Goal: Information Seeking & Learning: Learn about a topic

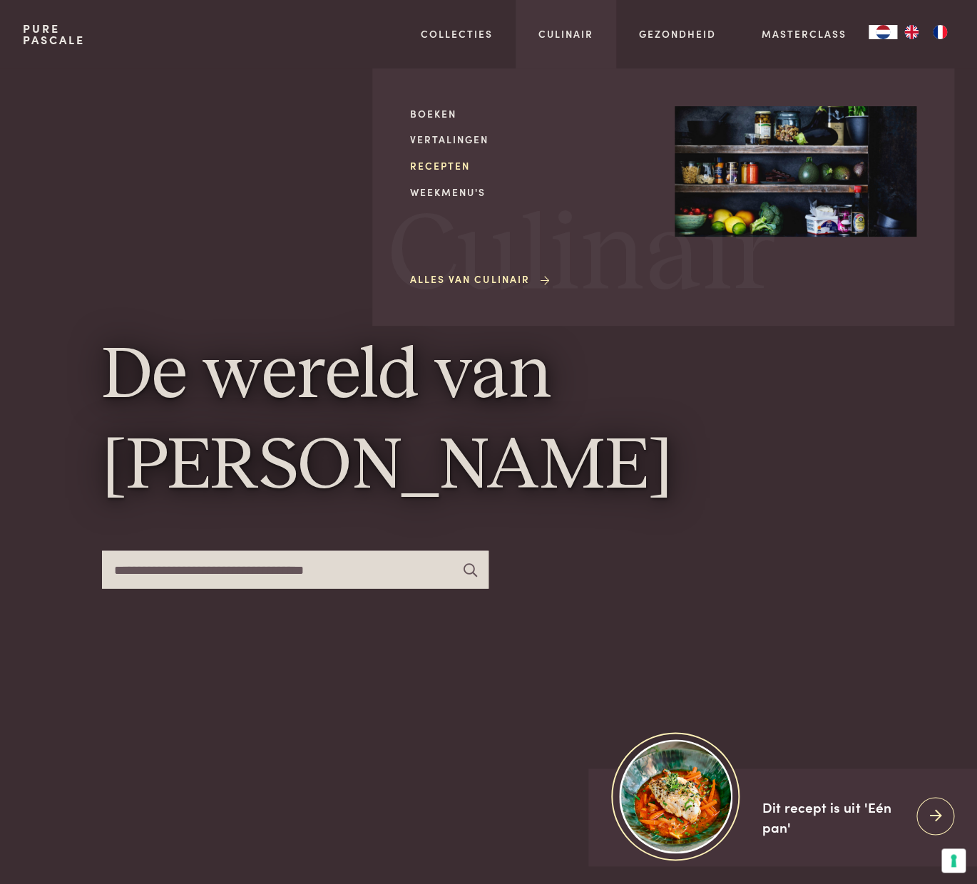
click at [435, 165] on link "Recepten" at bounding box center [531, 165] width 242 height 15
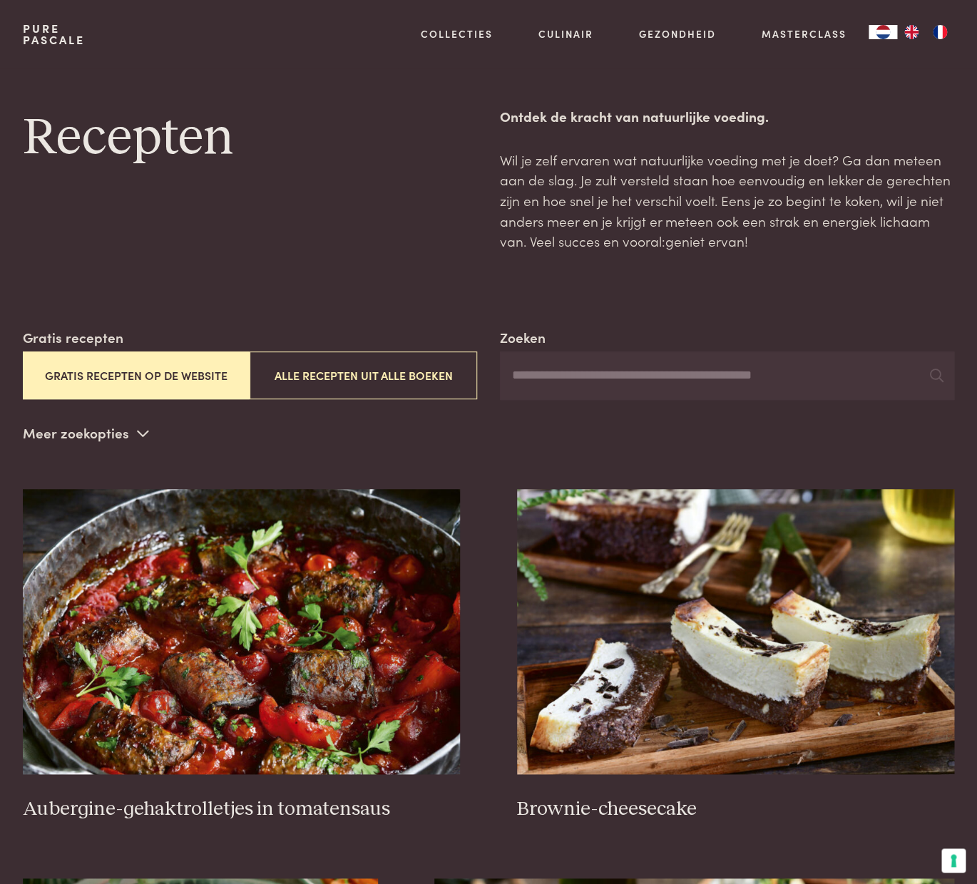
click at [546, 379] on input "Zoeken" at bounding box center [727, 376] width 454 height 48
type input "********"
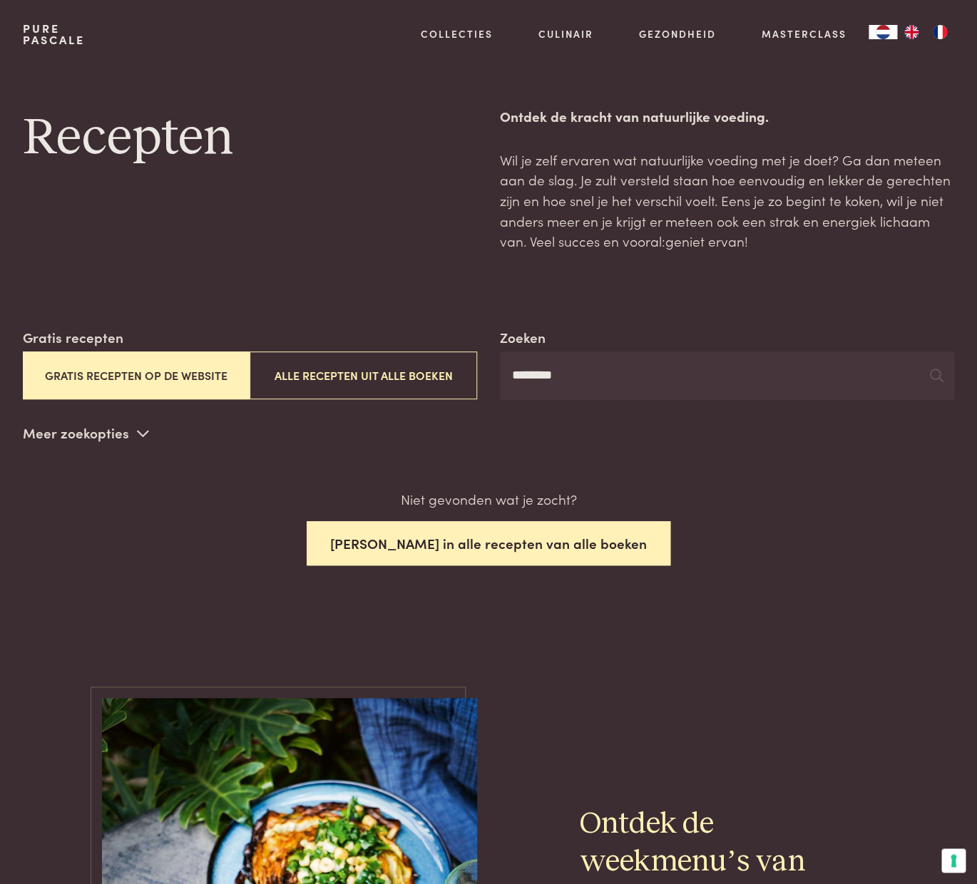
click at [488, 547] on button "Zoek in alle recepten van alle boeken" at bounding box center [489, 543] width 364 height 45
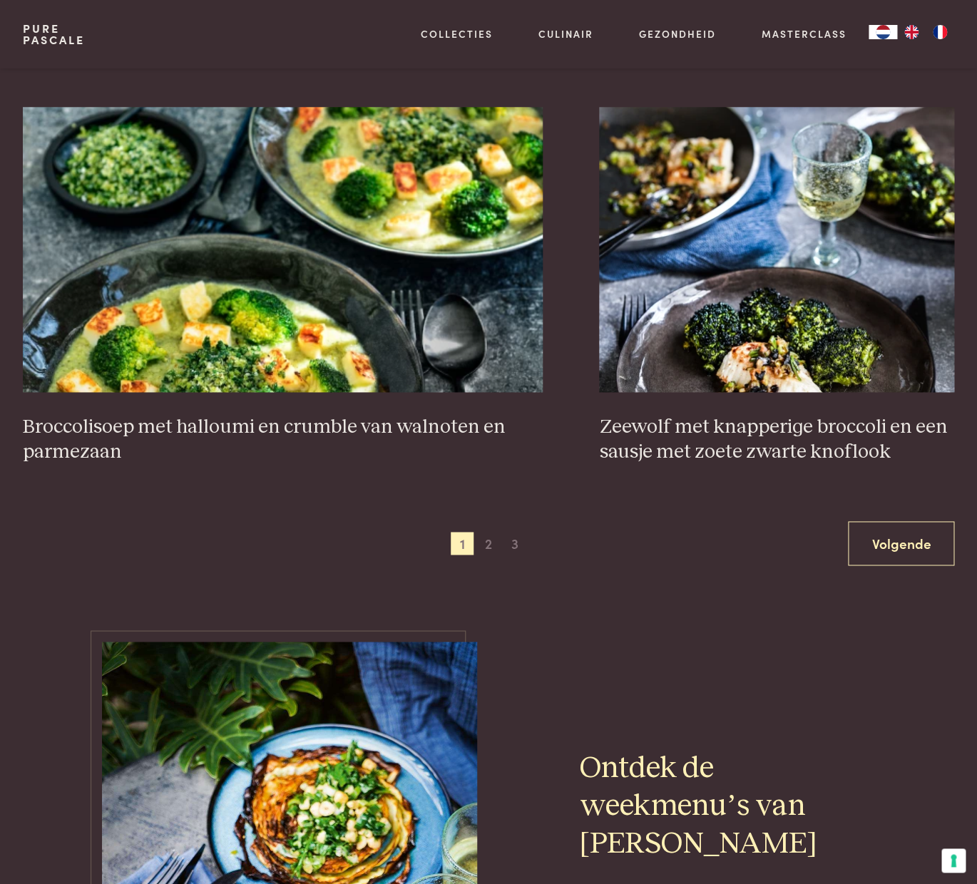
scroll to position [2359, 0]
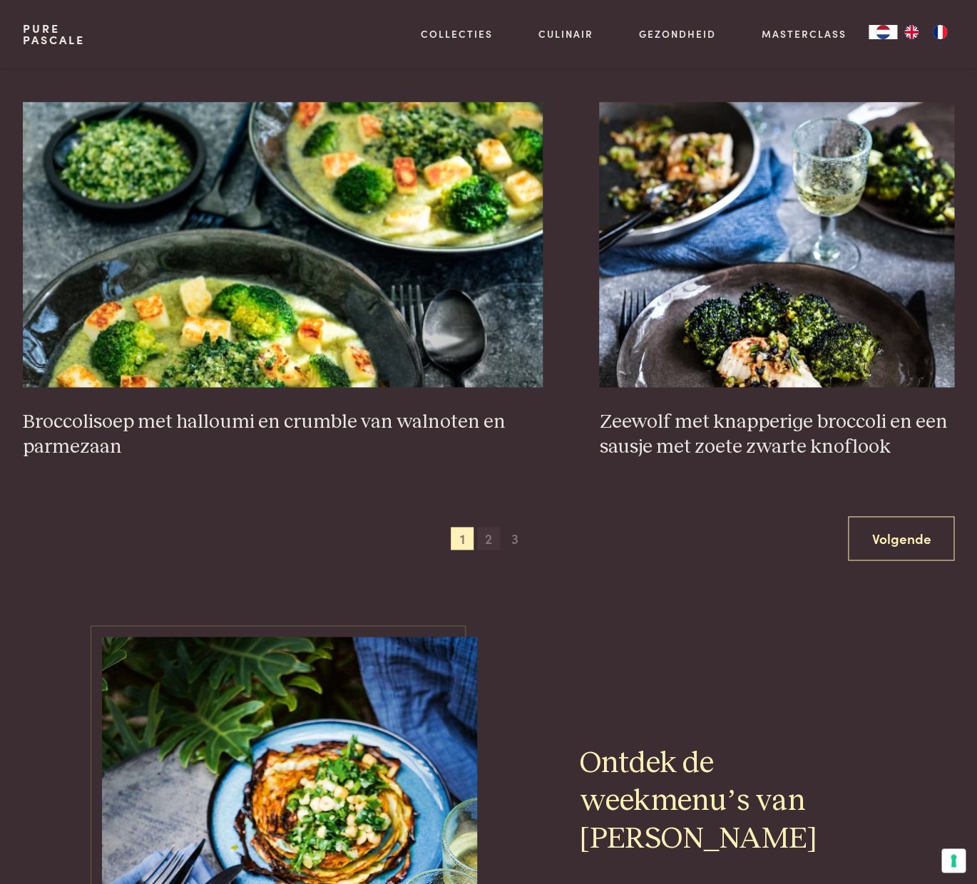
click at [493, 538] on span "2" at bounding box center [488, 538] width 23 height 23
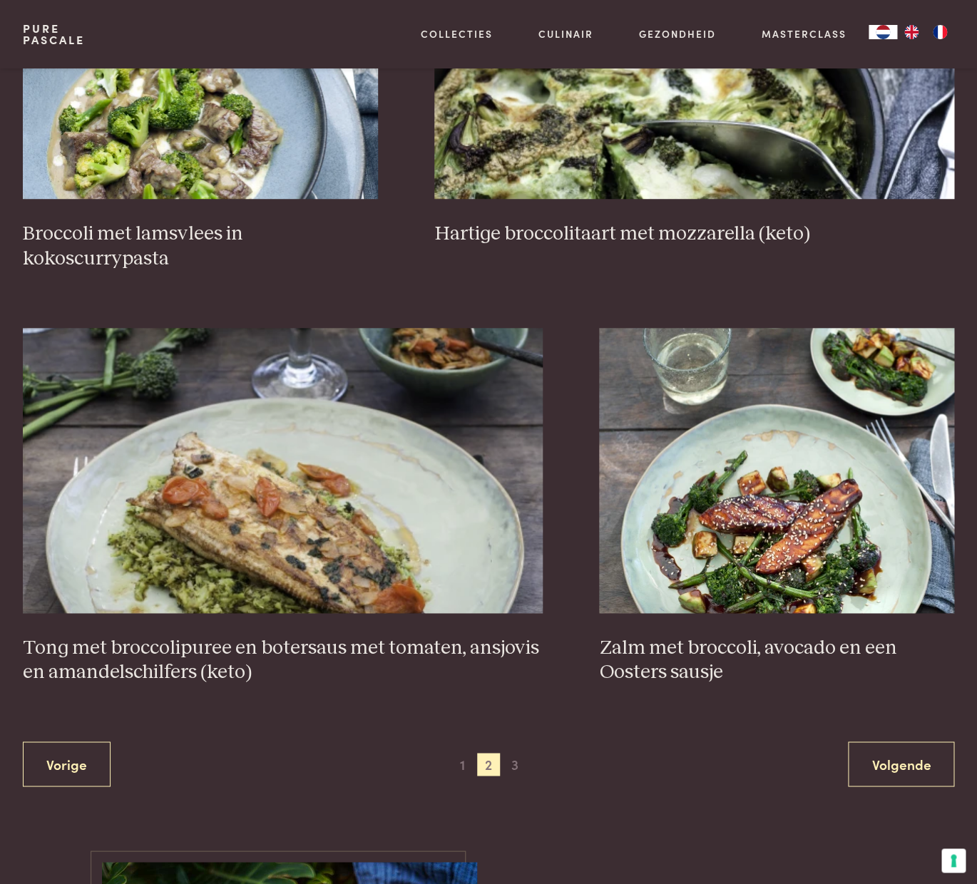
scroll to position [2211, 0]
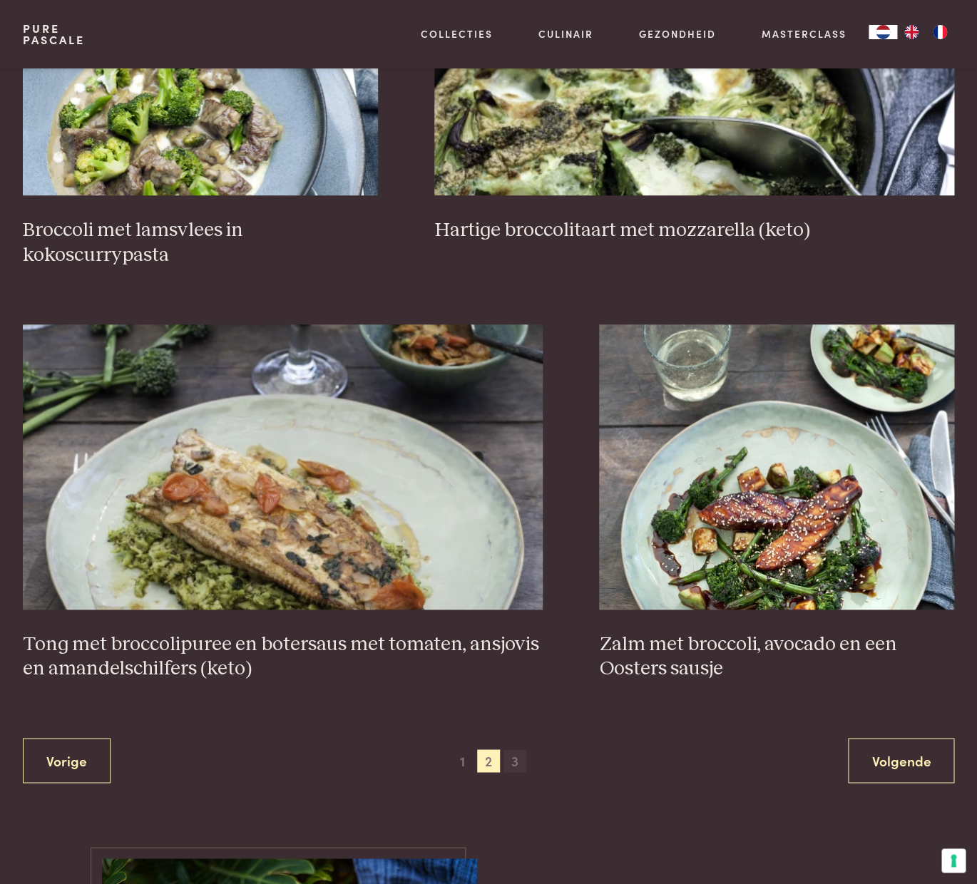
click at [514, 762] on span "3" at bounding box center [515, 761] width 23 height 23
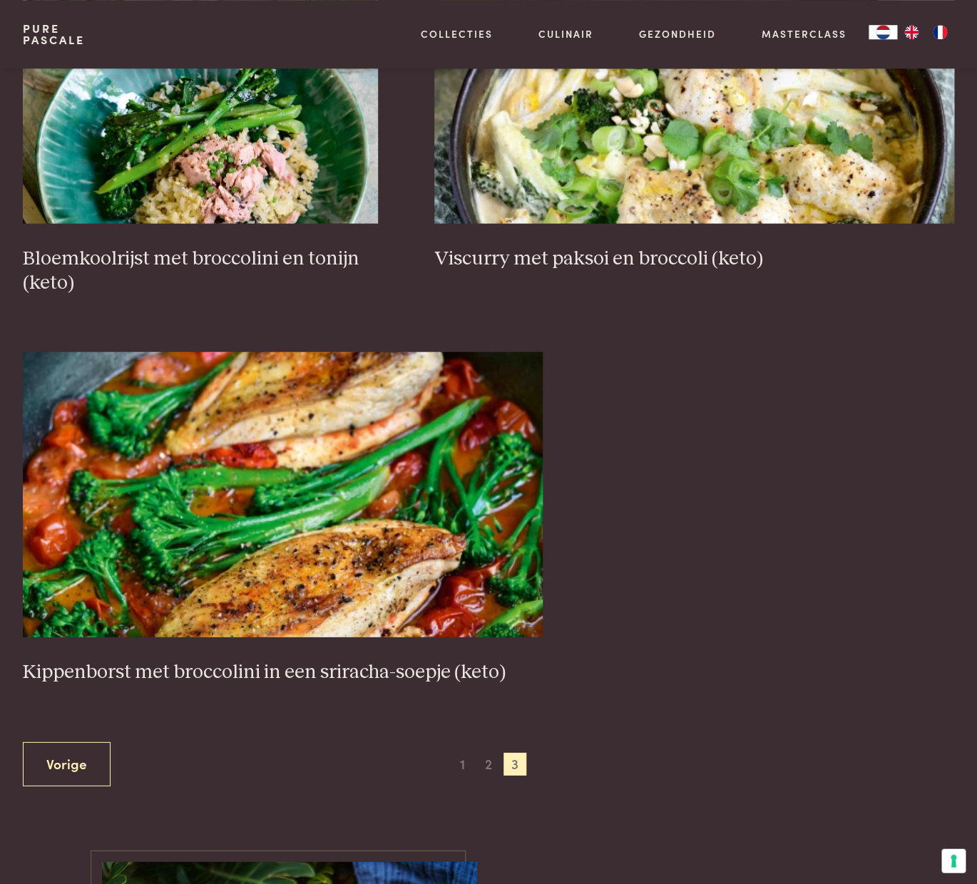
scroll to position [967, 0]
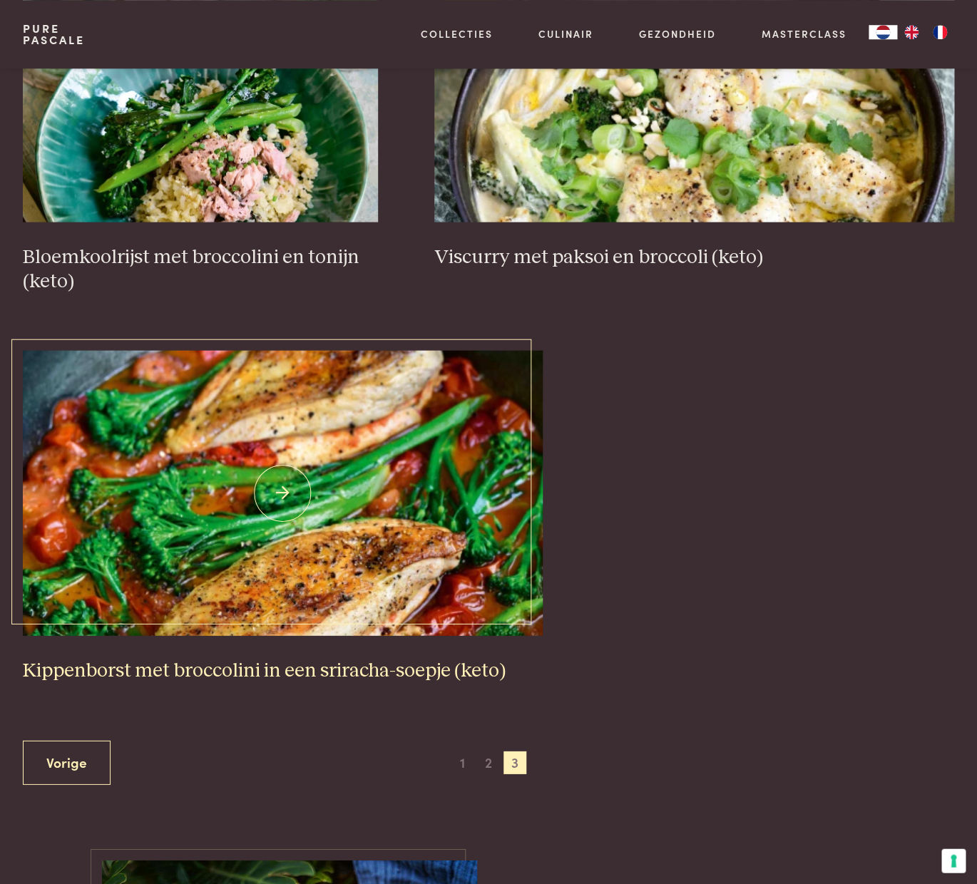
click at [275, 491] on img at bounding box center [283, 492] width 520 height 285
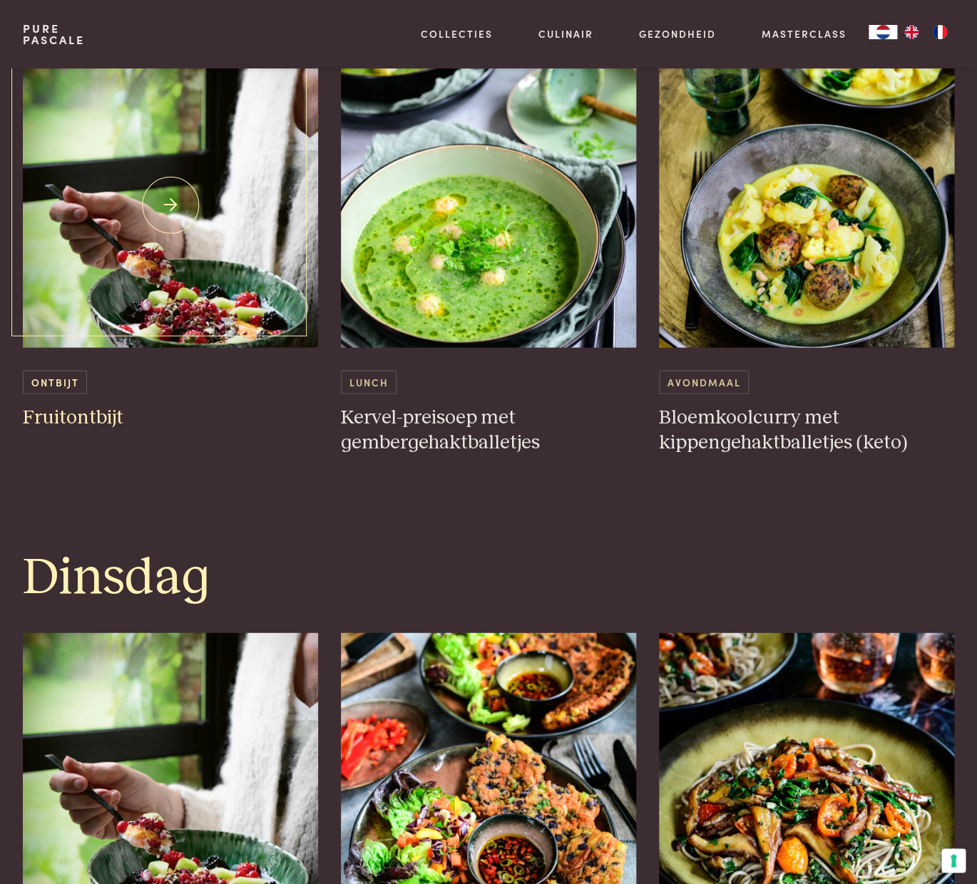
scroll to position [880, 0]
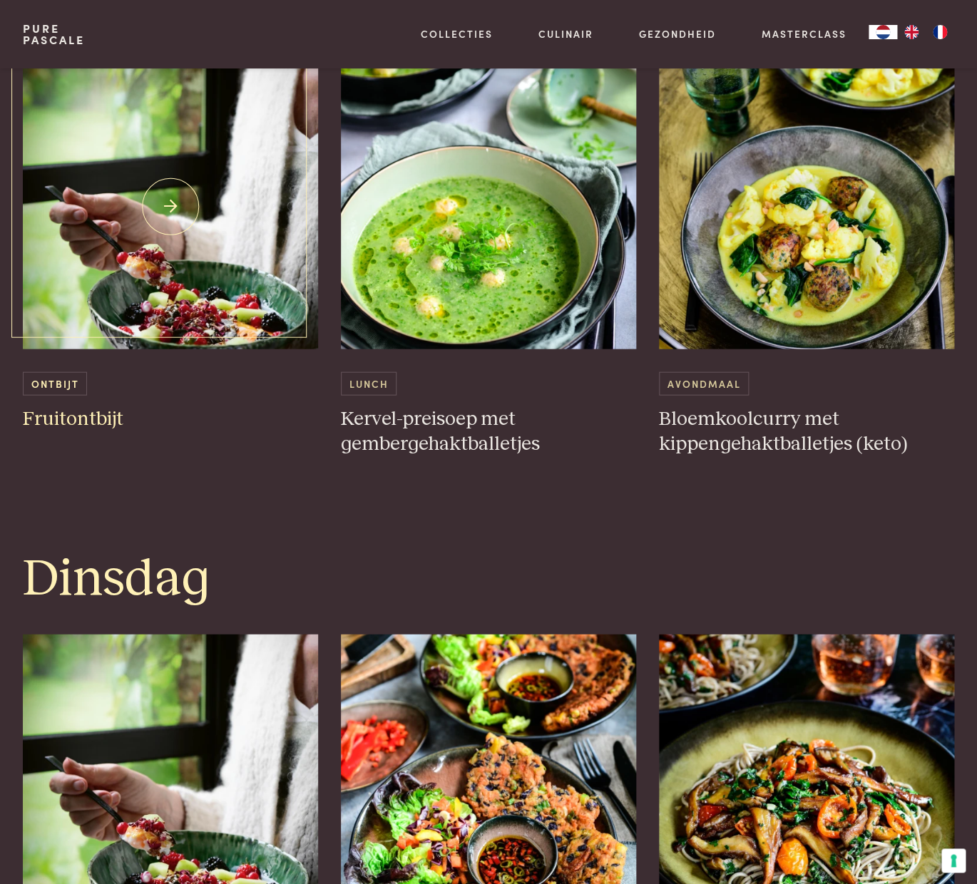
click at [169, 304] on img at bounding box center [170, 205] width 295 height 285
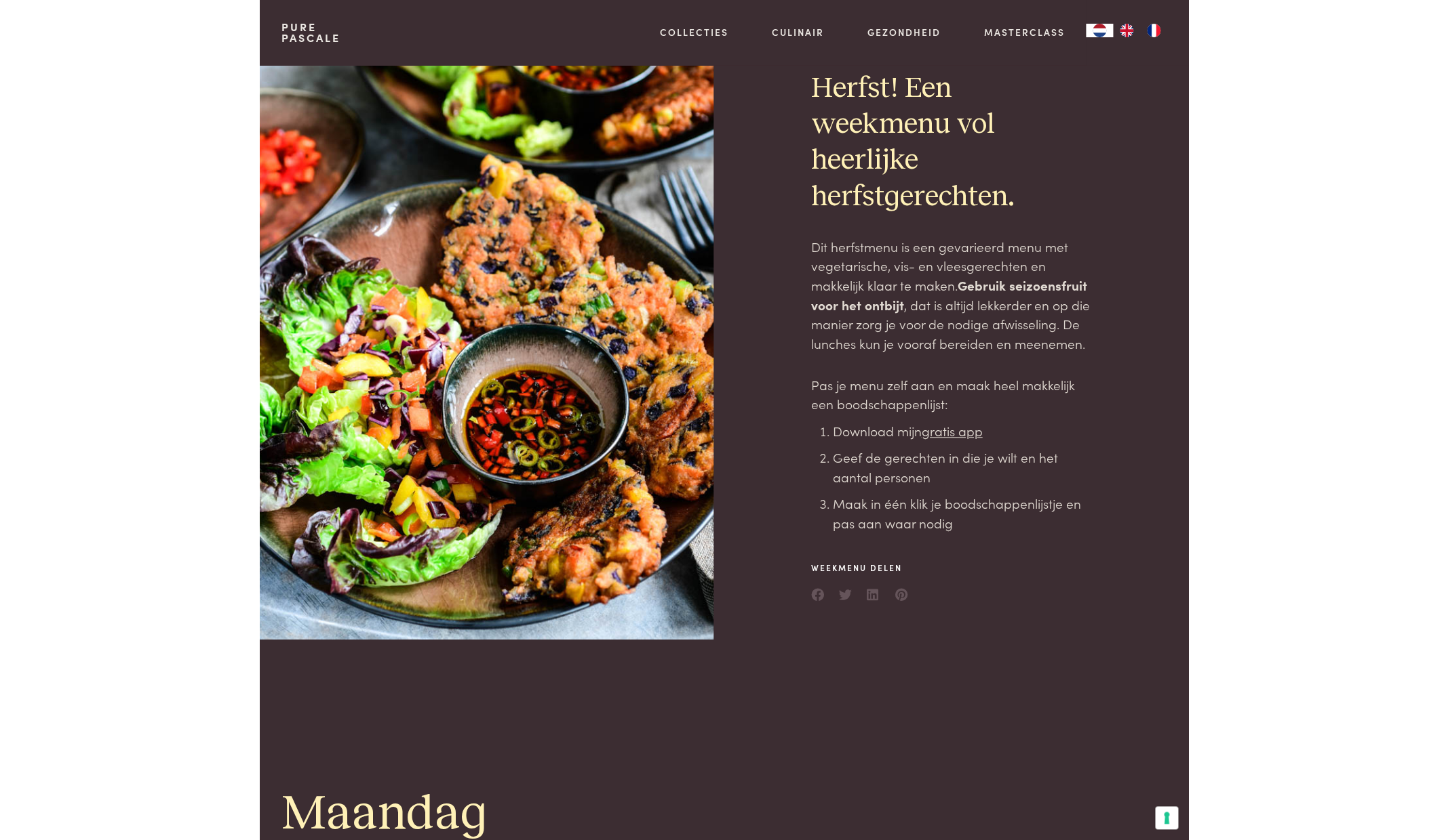
scroll to position [0, 0]
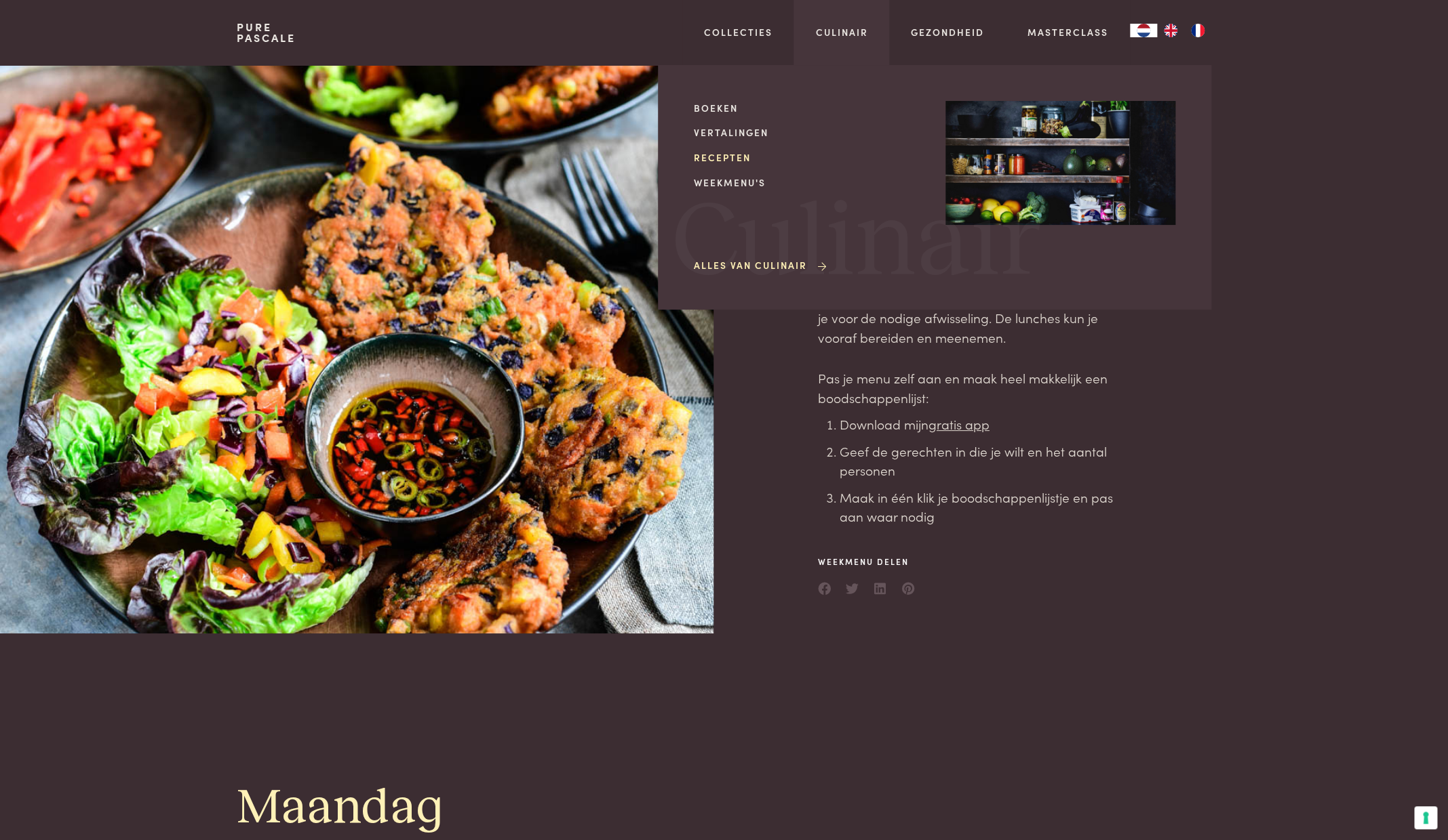
click at [733, 159] on link "Recepten" at bounding box center [809, 157] width 230 height 14
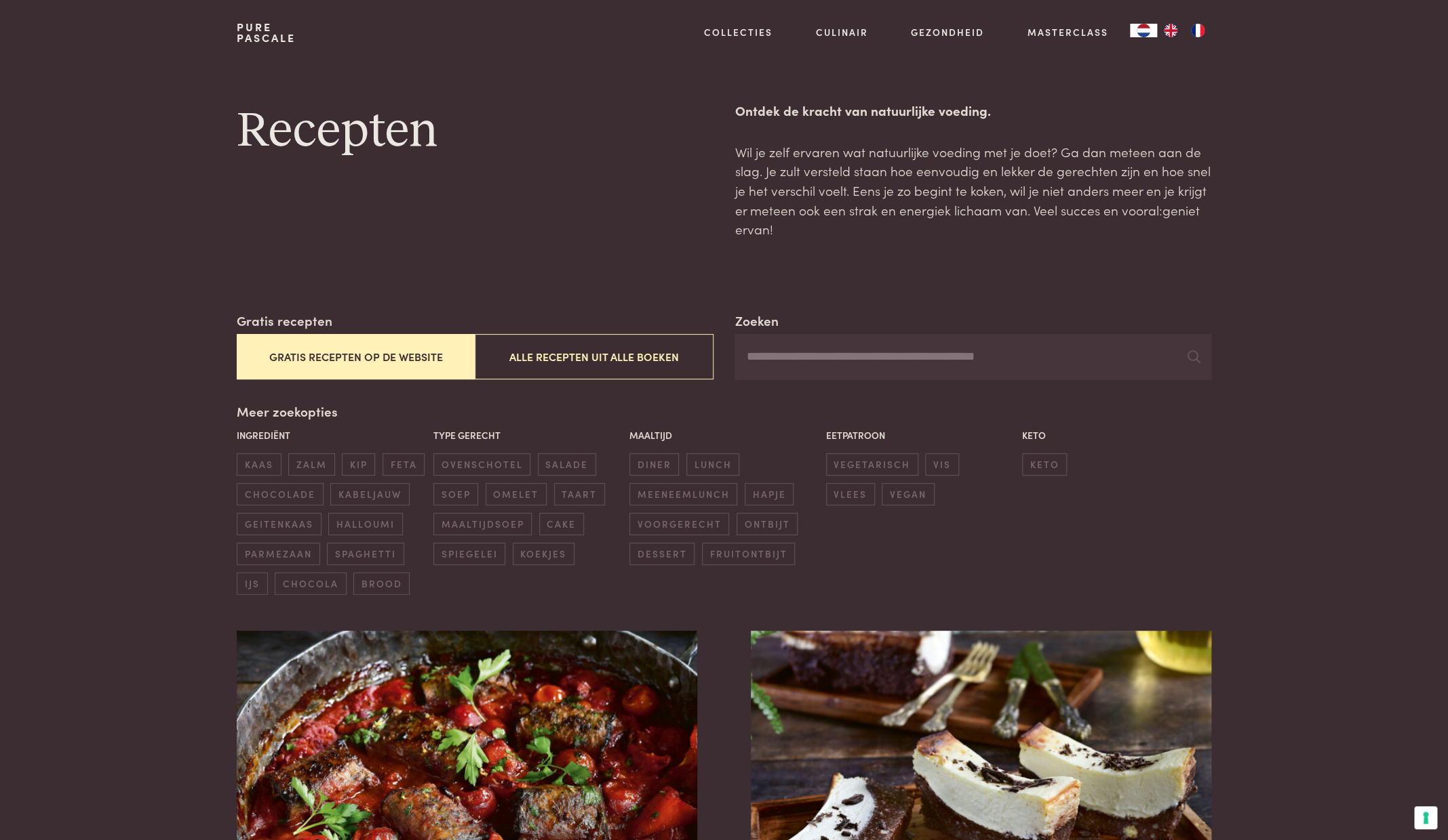
click at [776, 361] on input "Zoeken" at bounding box center [972, 357] width 476 height 46
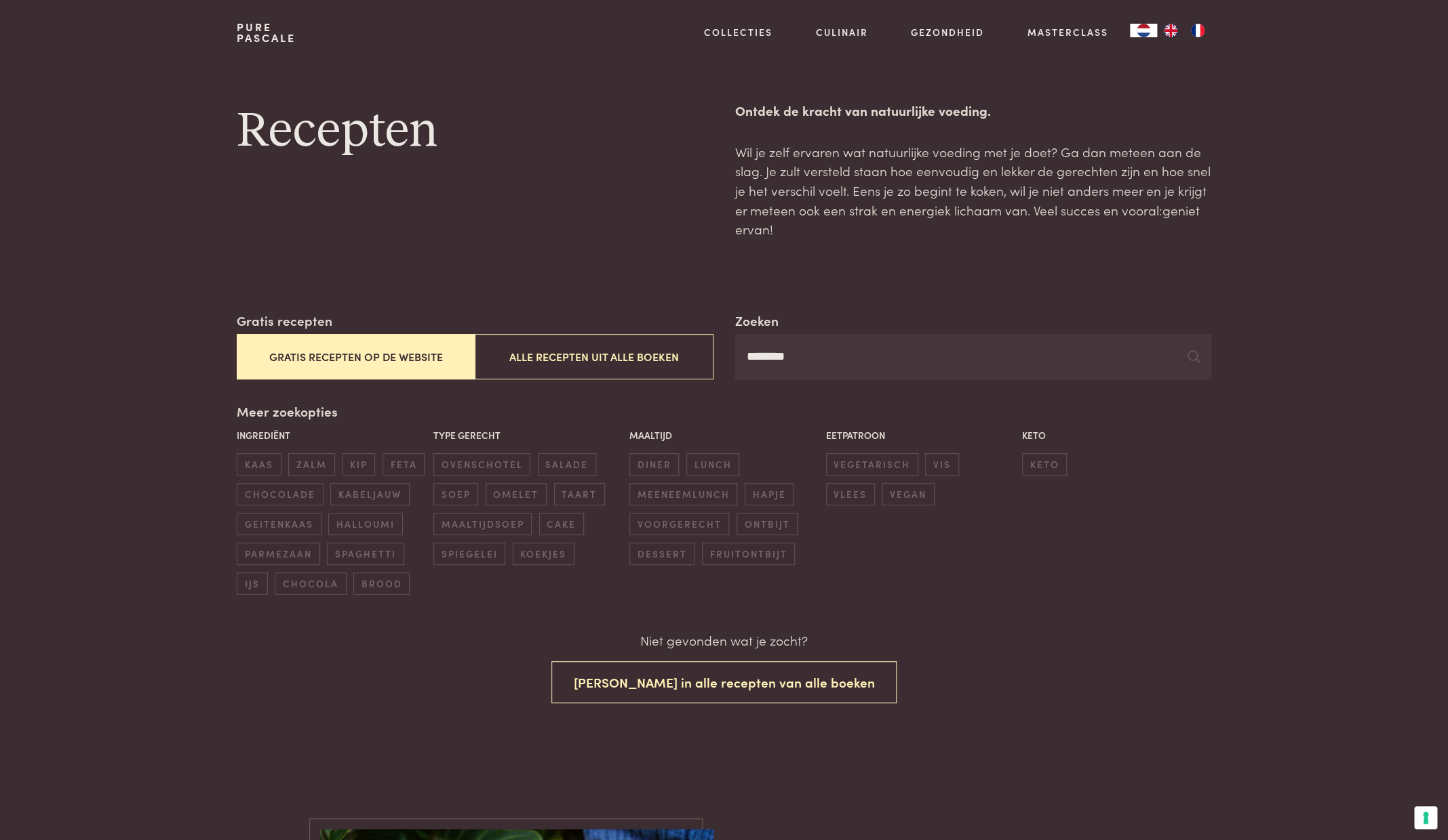
type input "********"
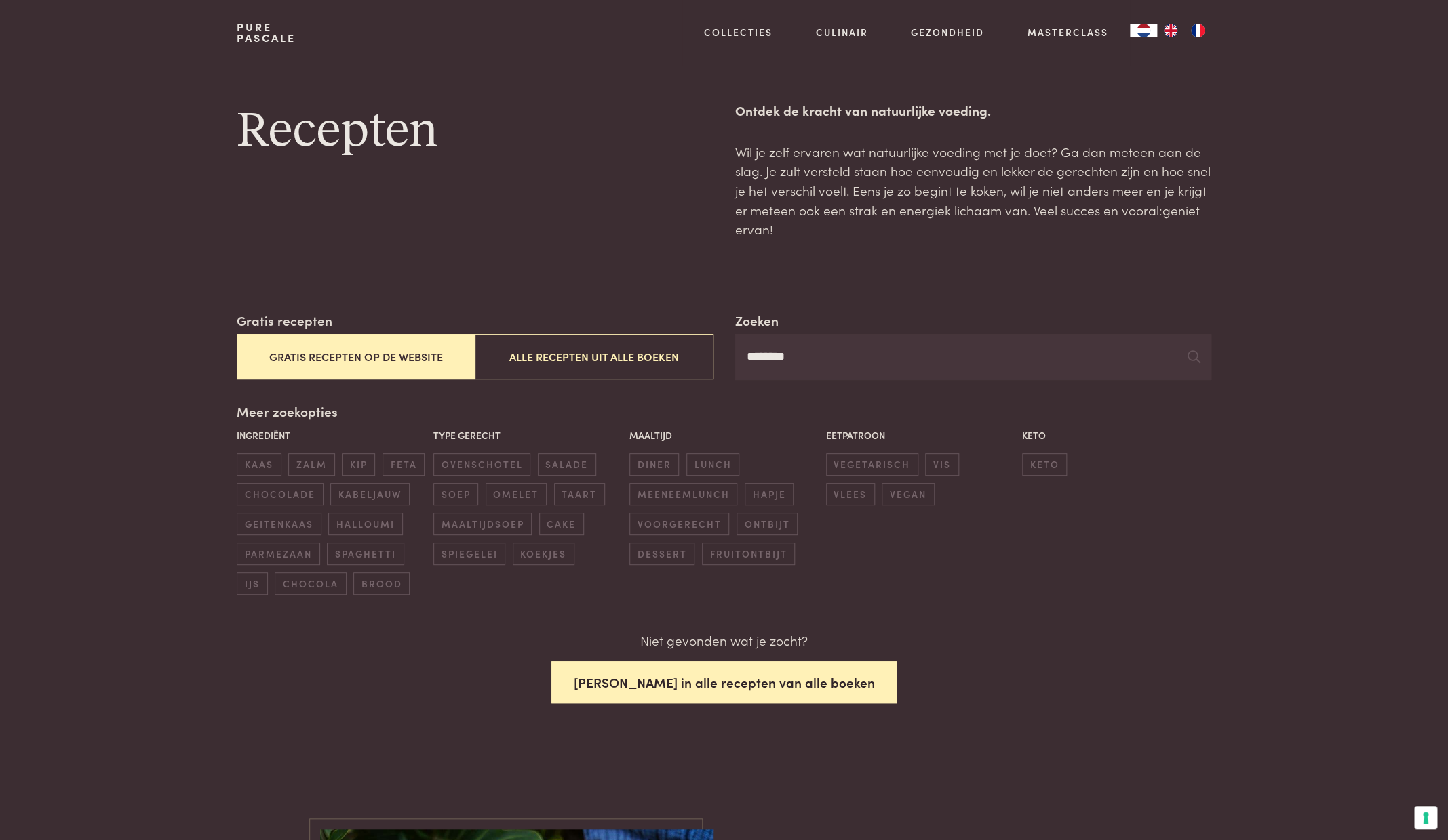
click at [796, 684] on button "Zoek in alle recepten van alle boeken" at bounding box center [724, 682] width 346 height 43
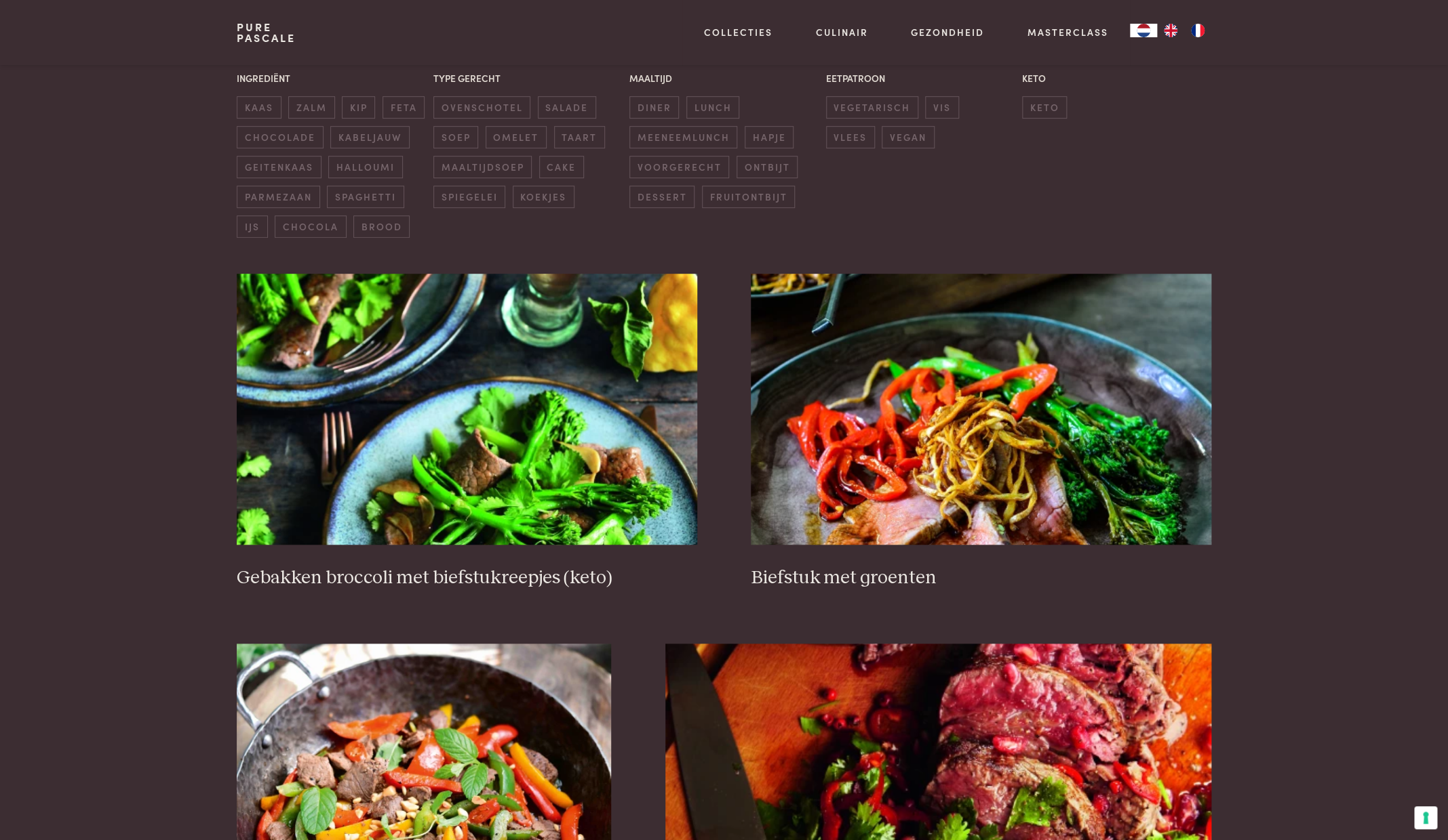
scroll to position [364, 0]
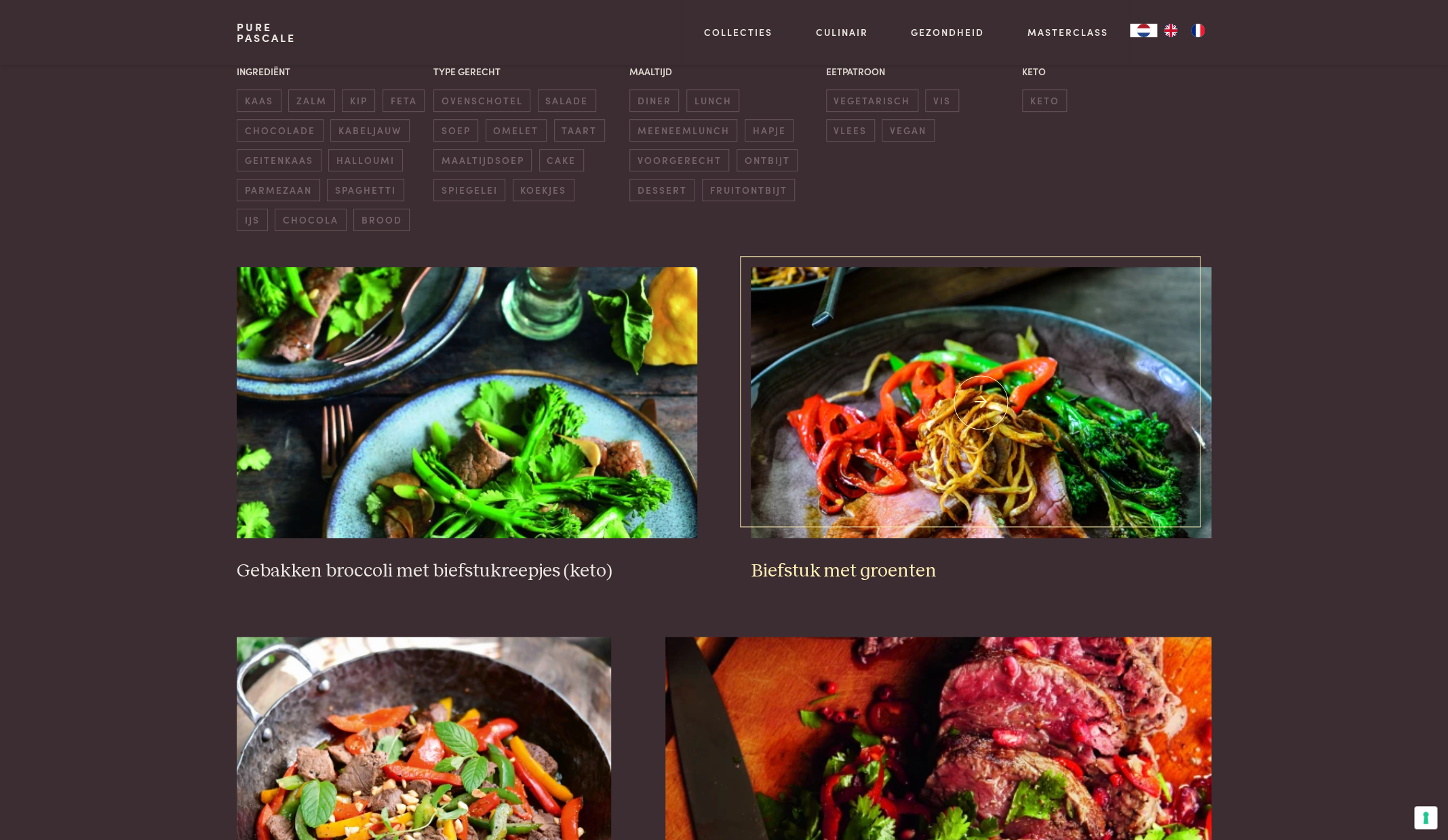
click at [966, 341] on img at bounding box center [981, 402] width 460 height 271
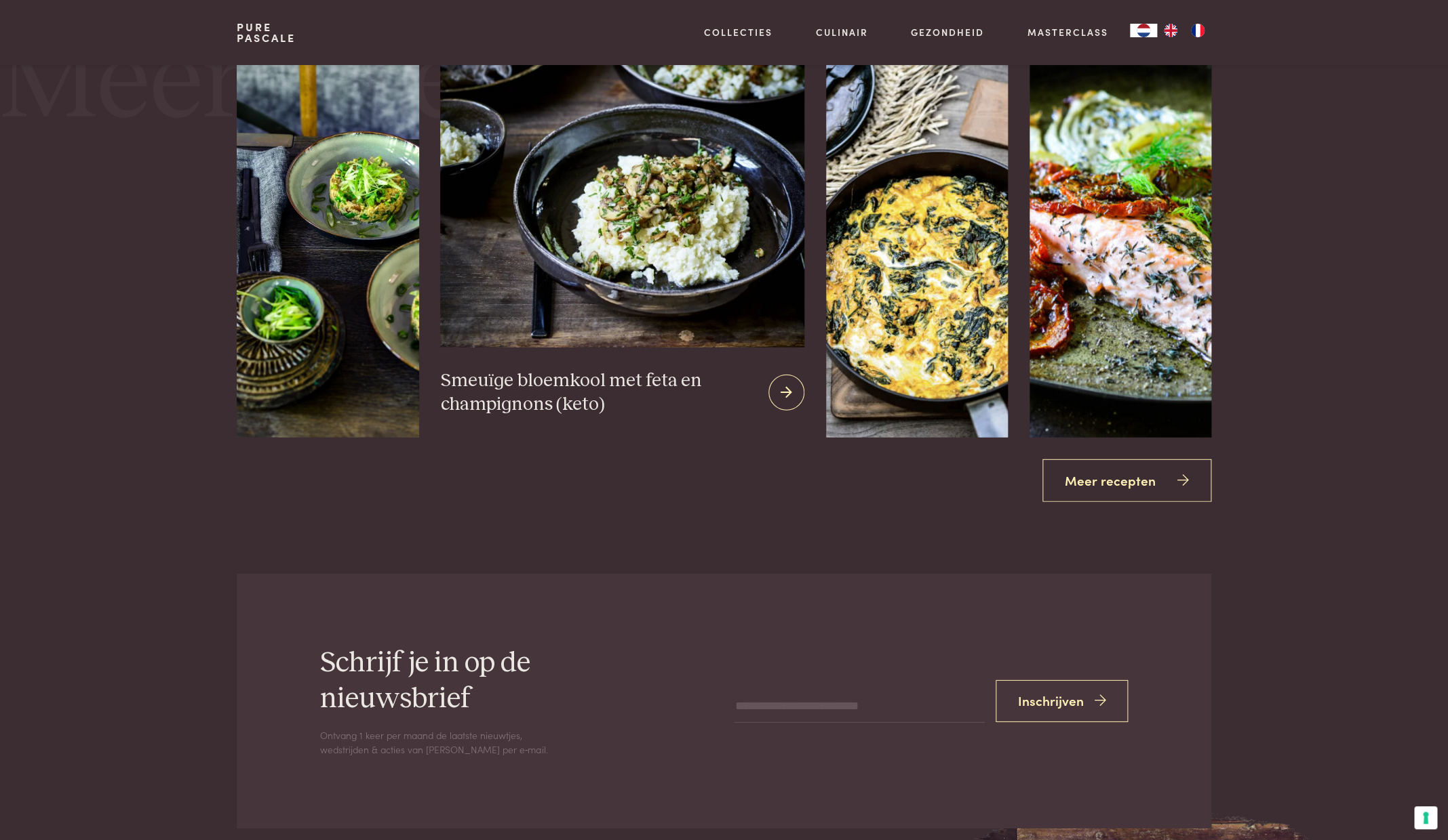
scroll to position [1812, 0]
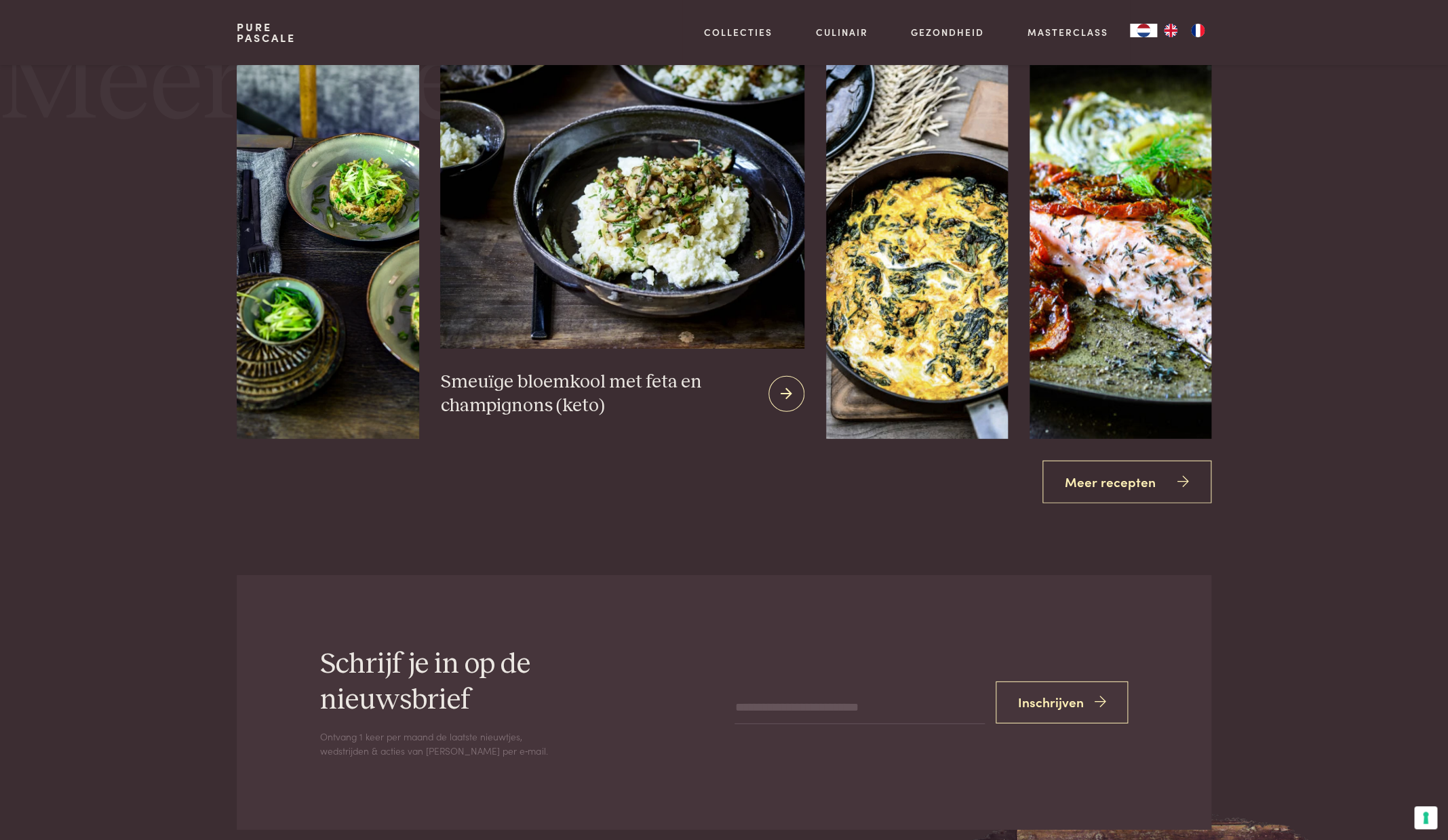
click at [626, 205] on img at bounding box center [622, 190] width 363 height 316
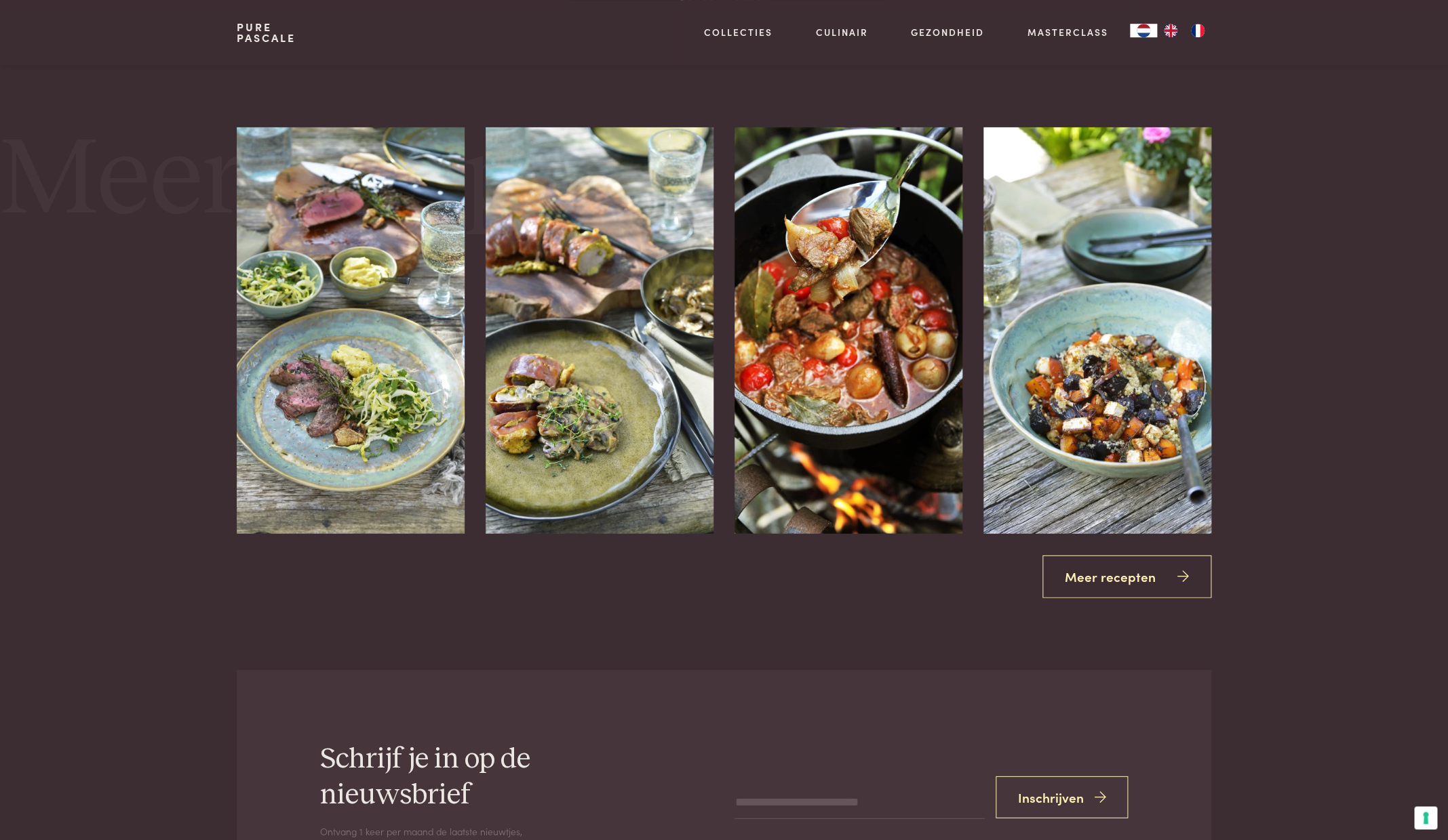
scroll to position [1683, 0]
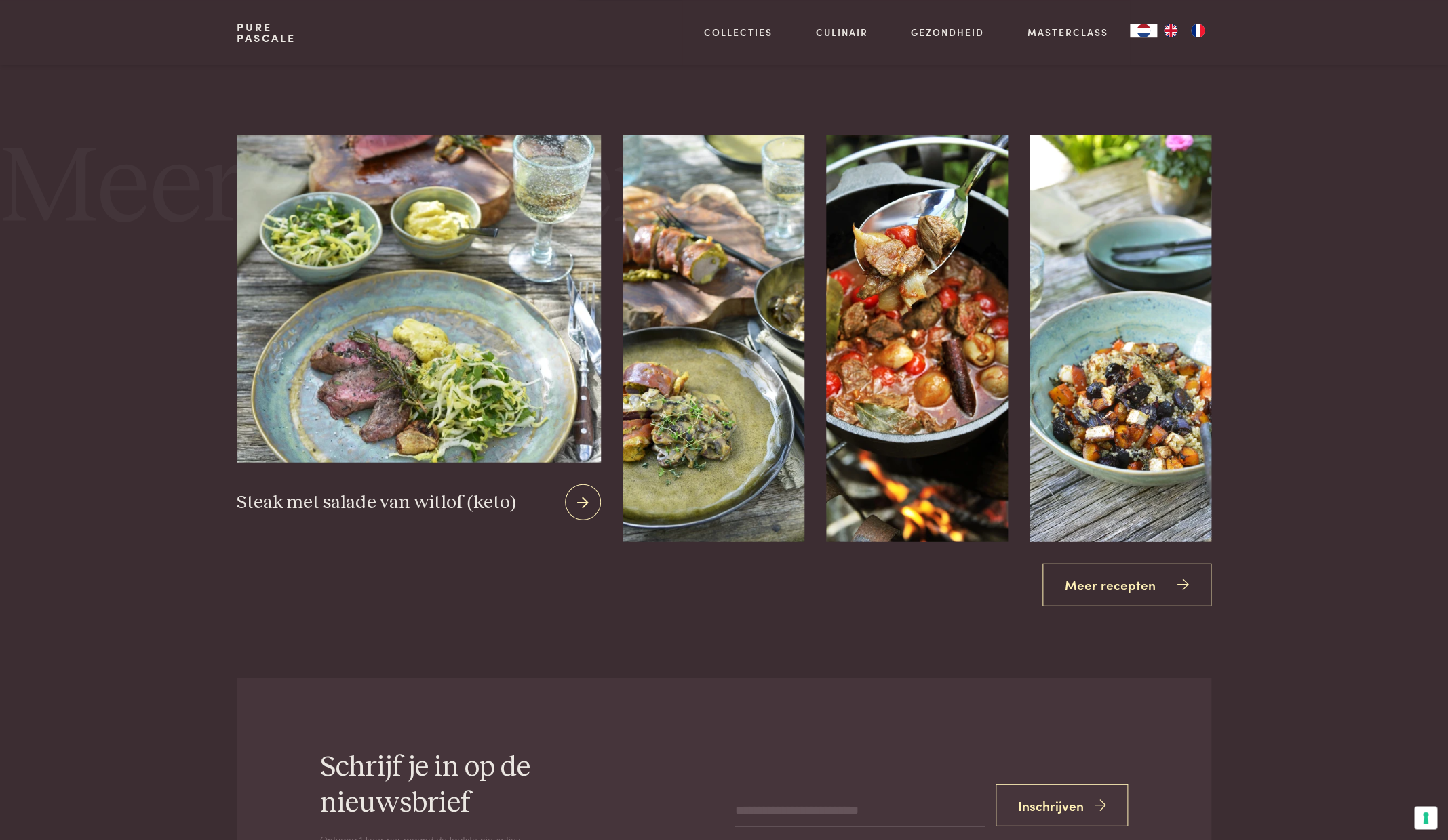
click at [370, 382] on img at bounding box center [418, 298] width 363 height 327
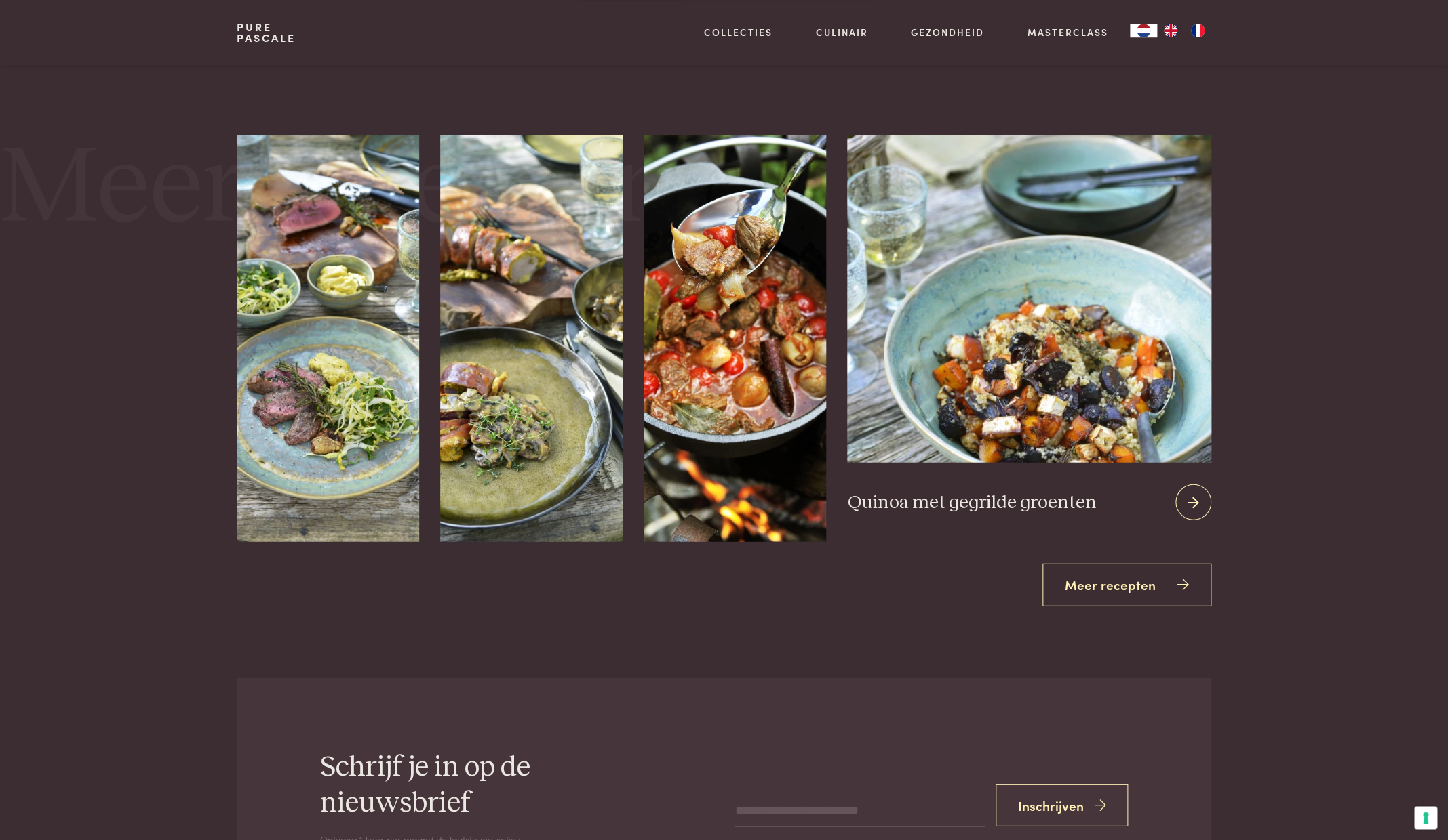
click at [1027, 335] on img at bounding box center [1029, 298] width 363 height 327
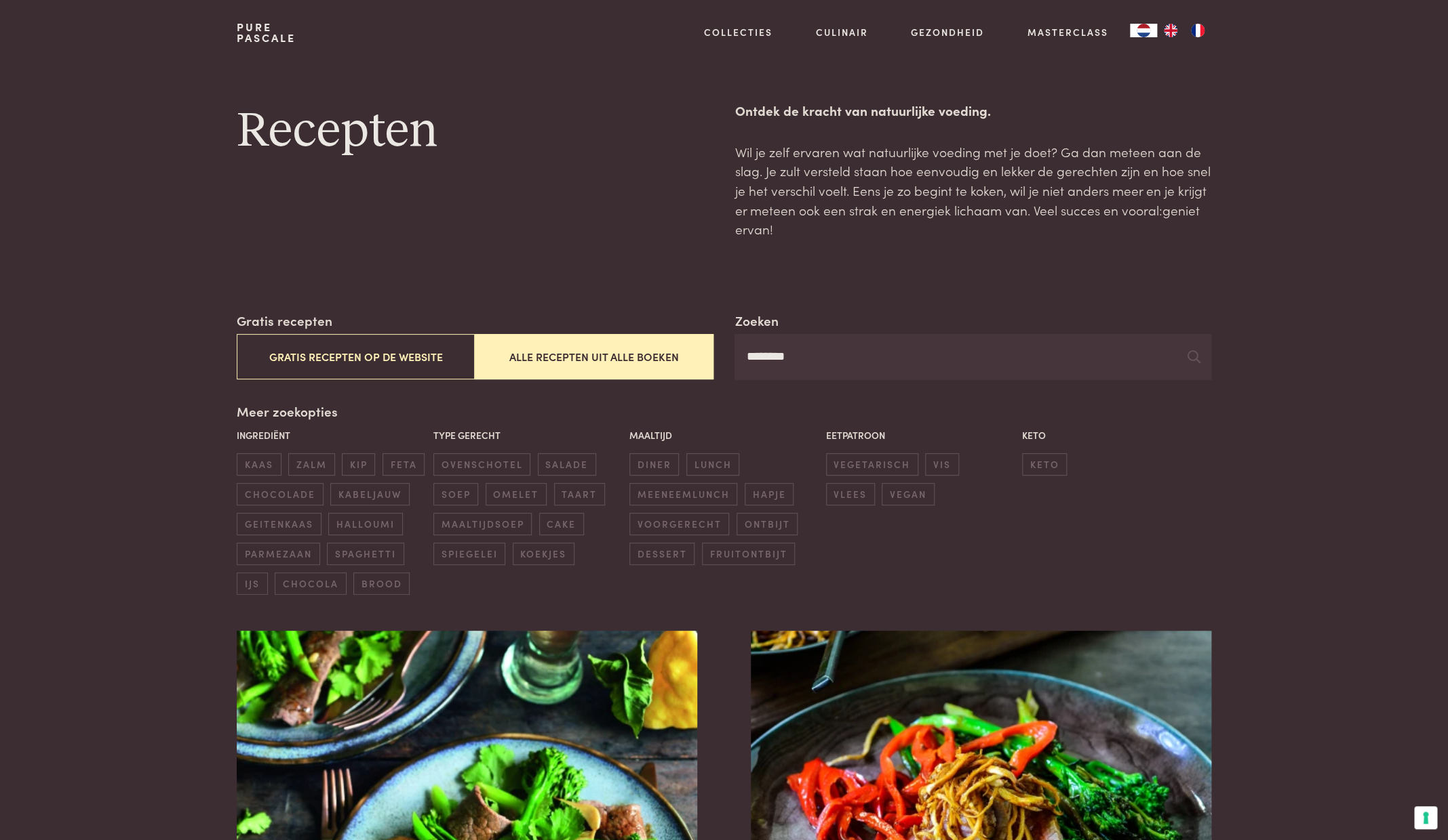
drag, startPoint x: 796, startPoint y: 365, endPoint x: 715, endPoint y: 353, distance: 81.9
click at [734, 353] on input "********" at bounding box center [972, 357] width 476 height 46
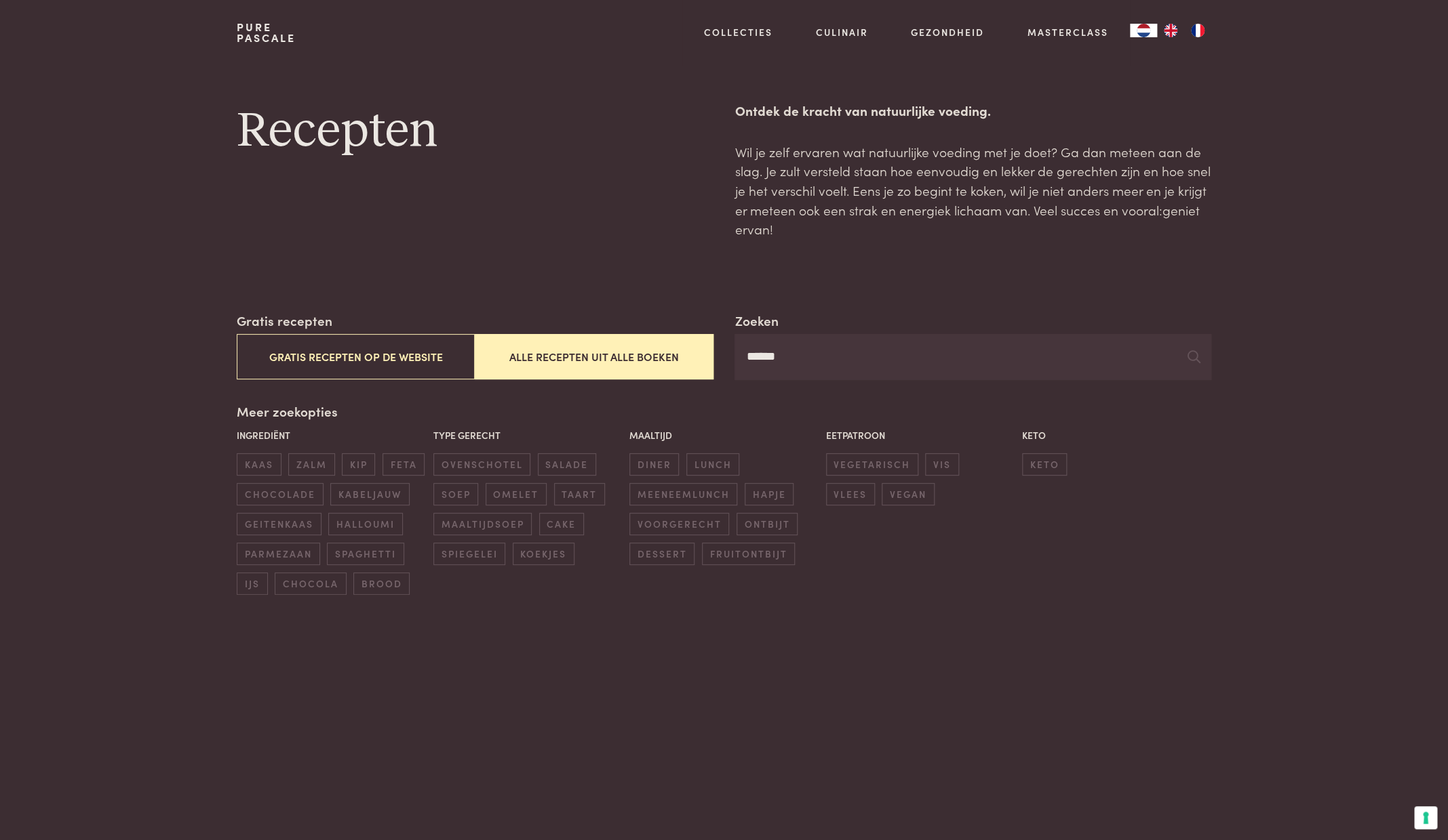
type input "******"
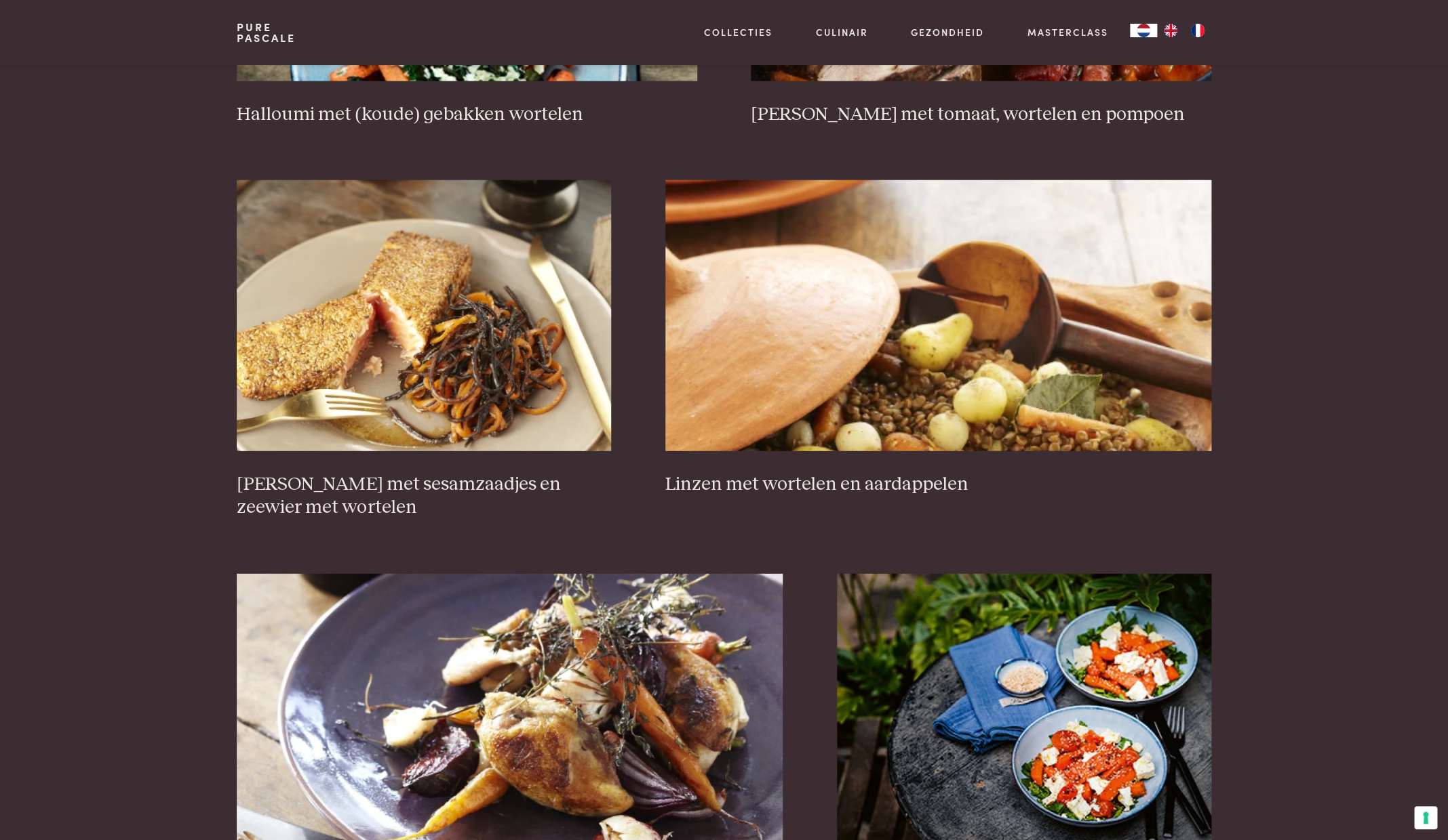
scroll to position [1957, 0]
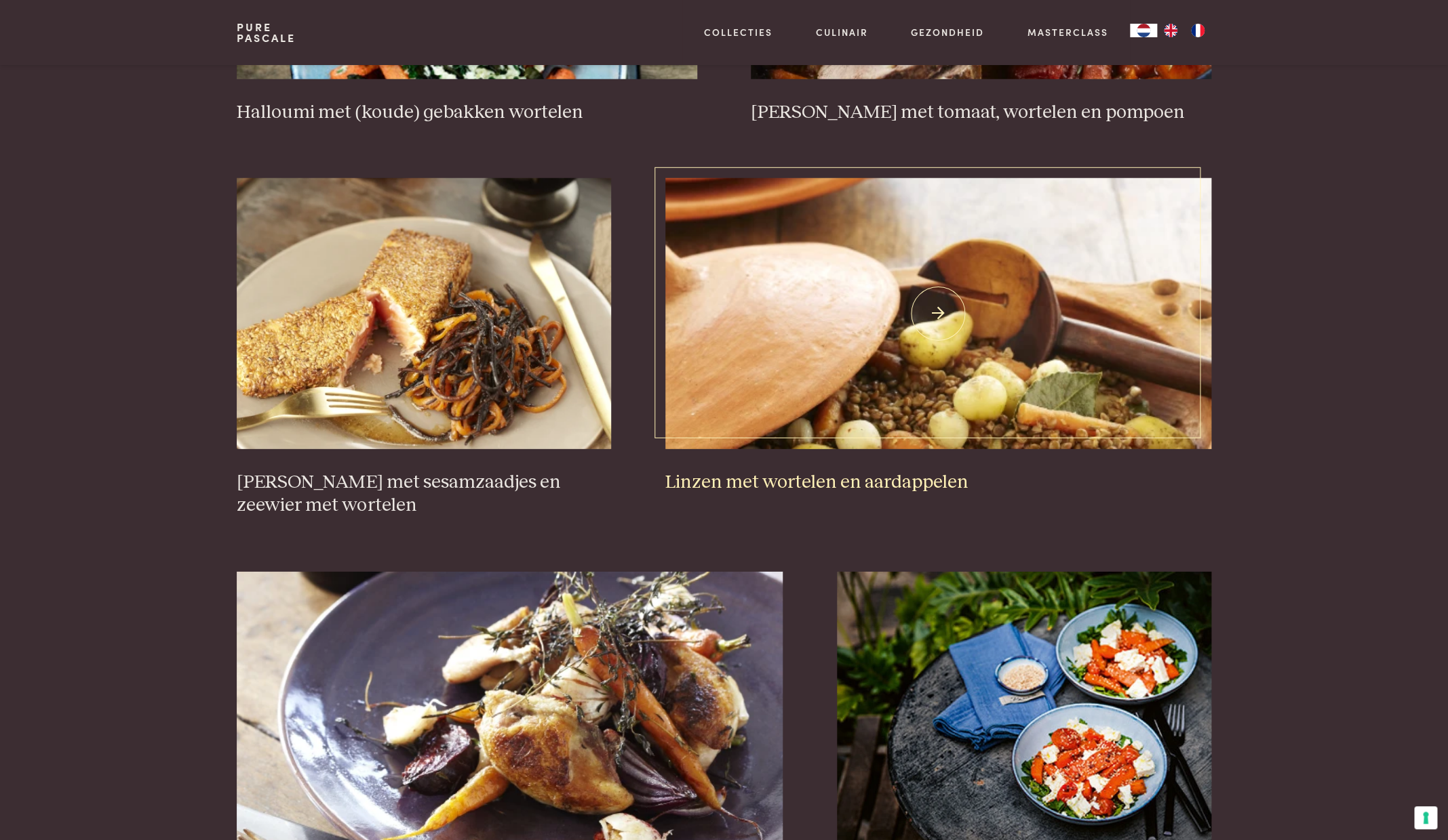
click at [848, 383] on img at bounding box center [938, 314] width 546 height 271
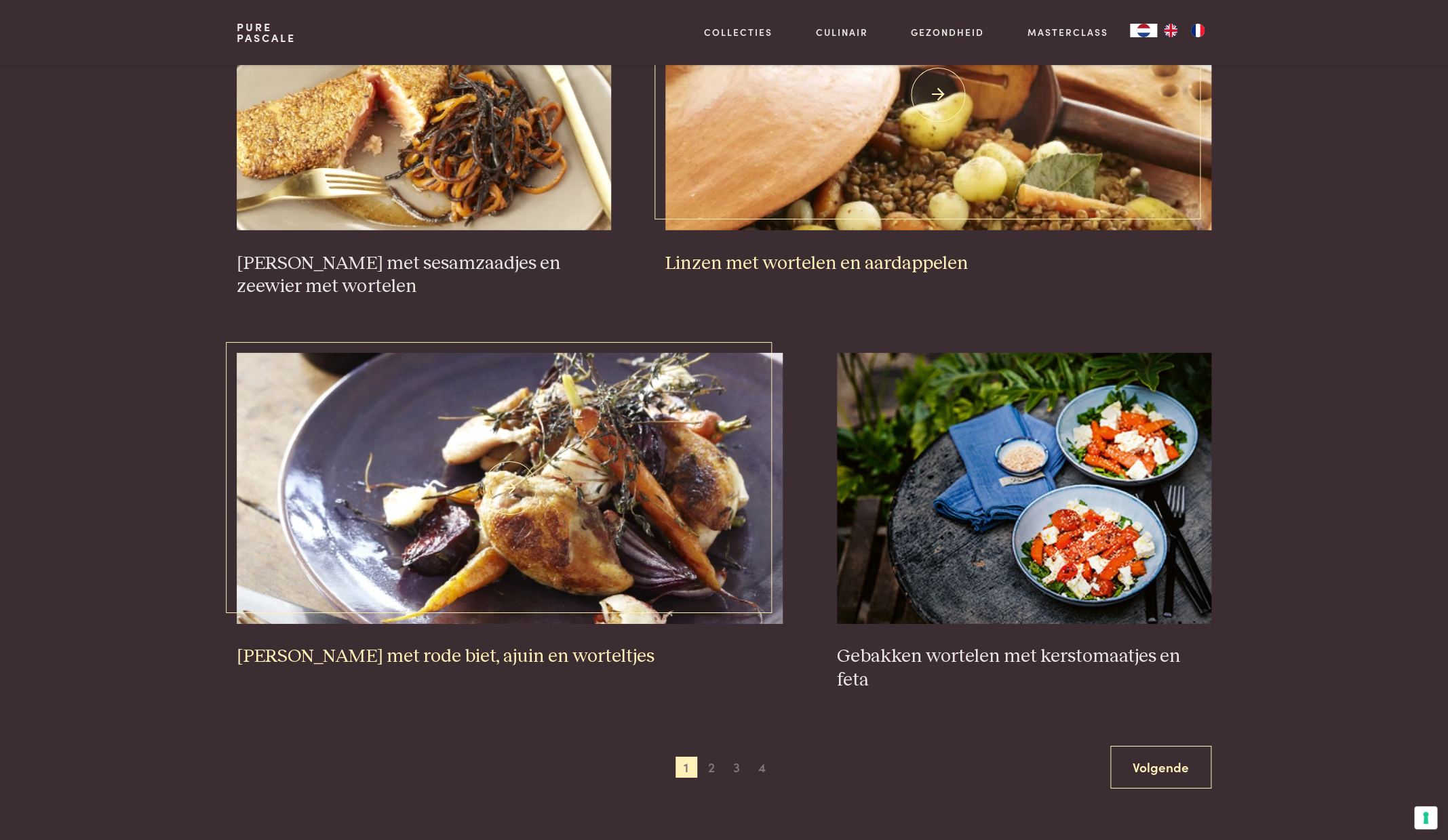
scroll to position [2186, 0]
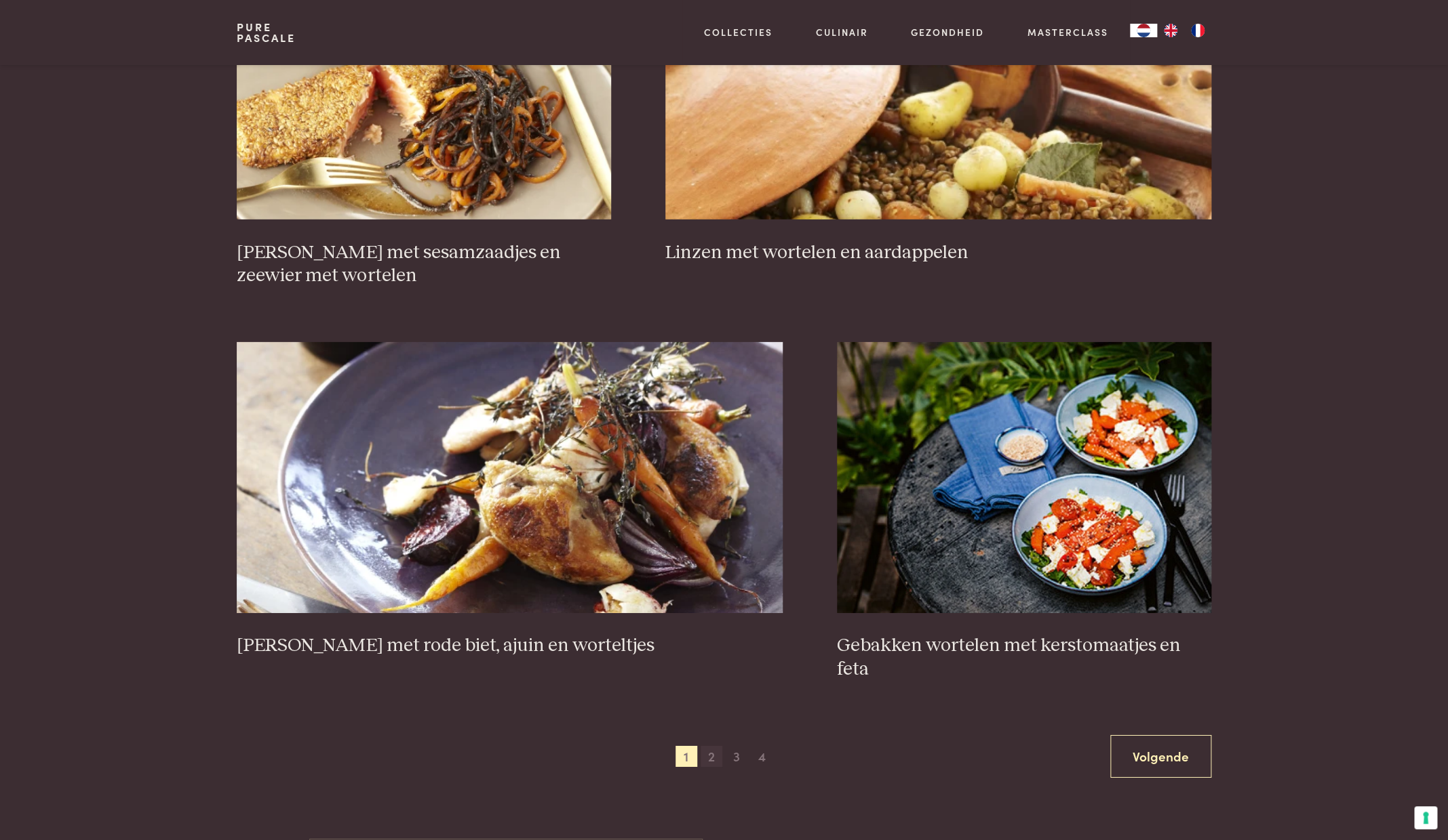
click at [712, 746] on span "2" at bounding box center [711, 756] width 22 height 22
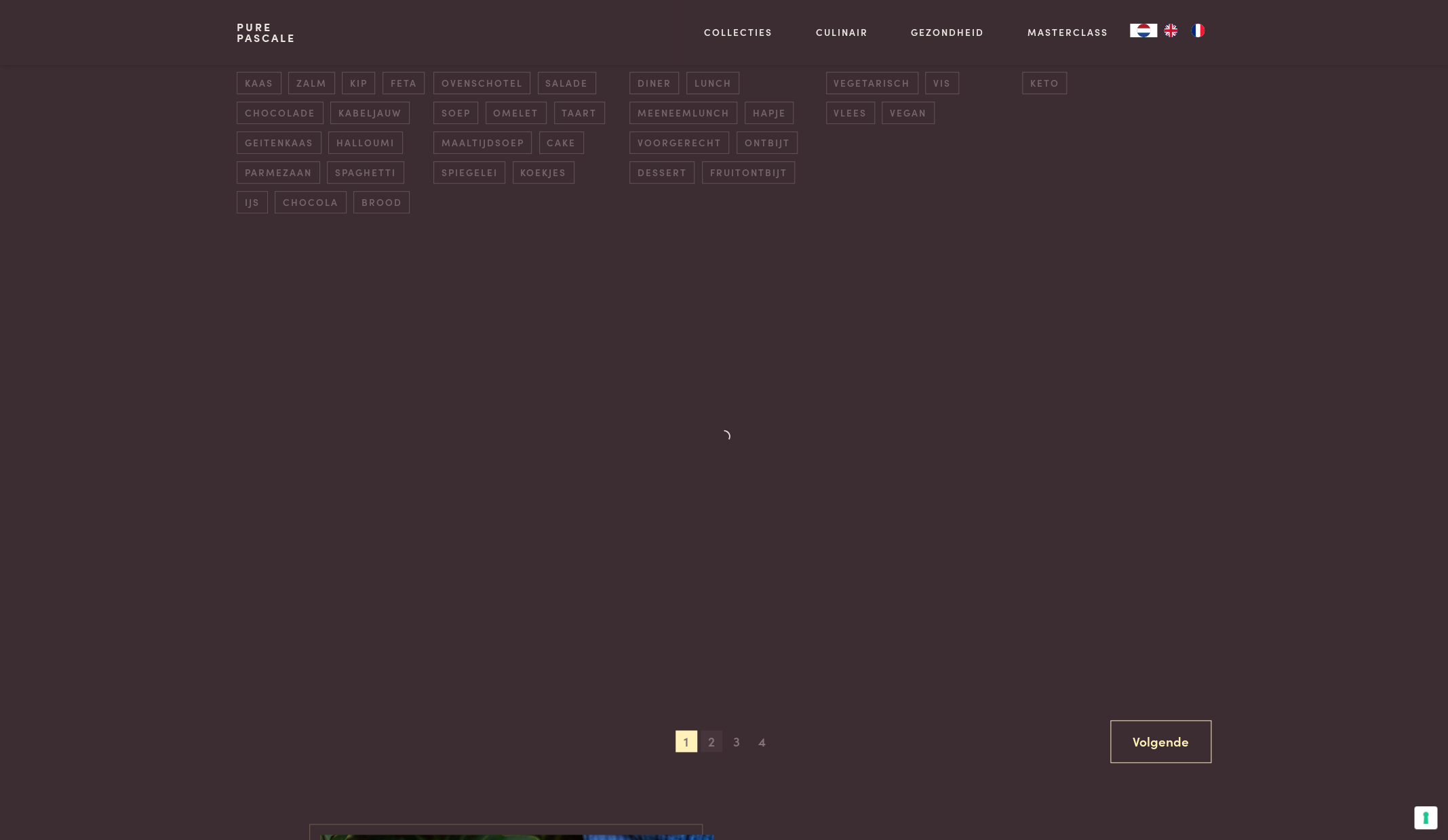
scroll to position [372, 0]
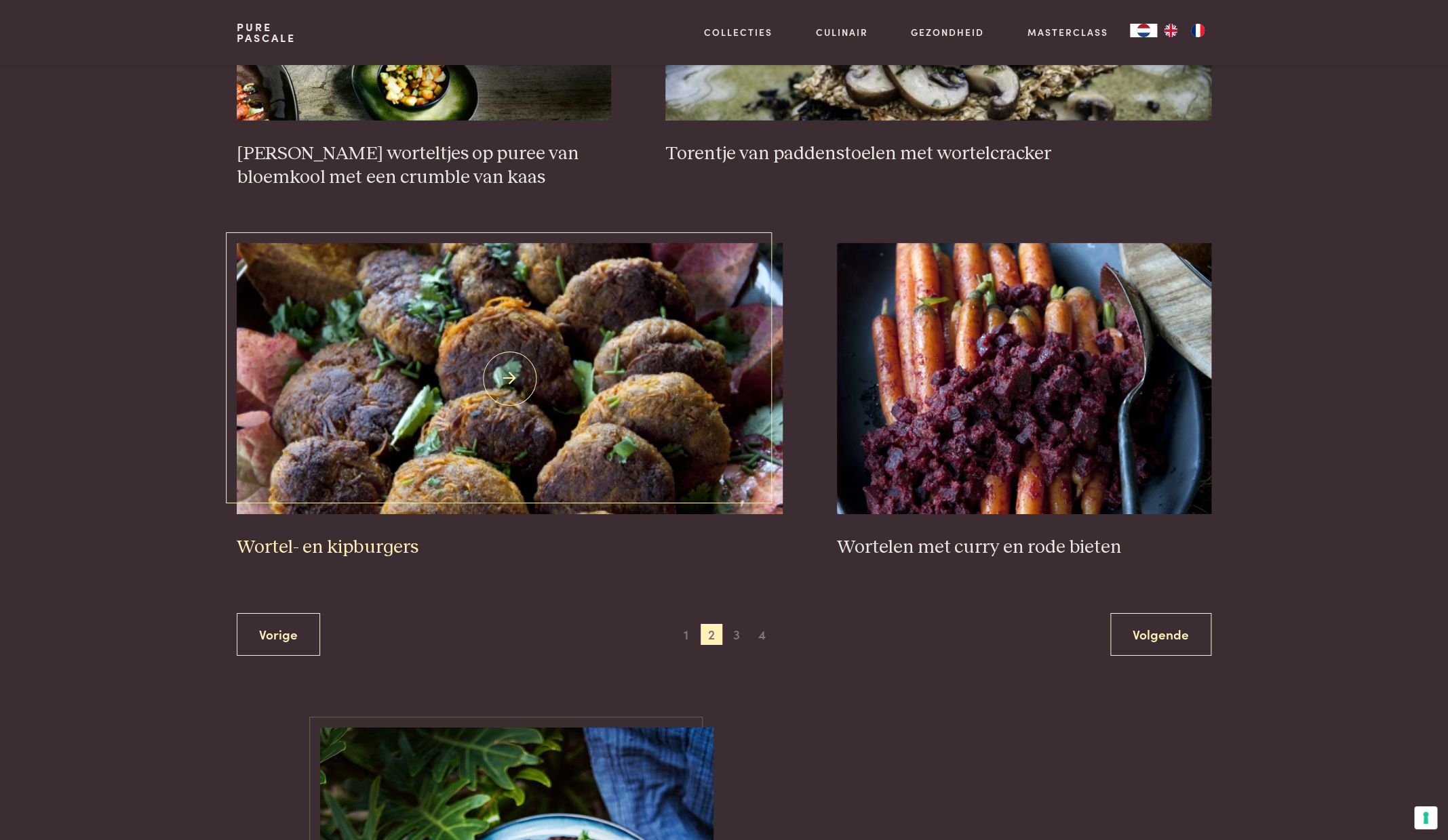
scroll to position [2264, 0]
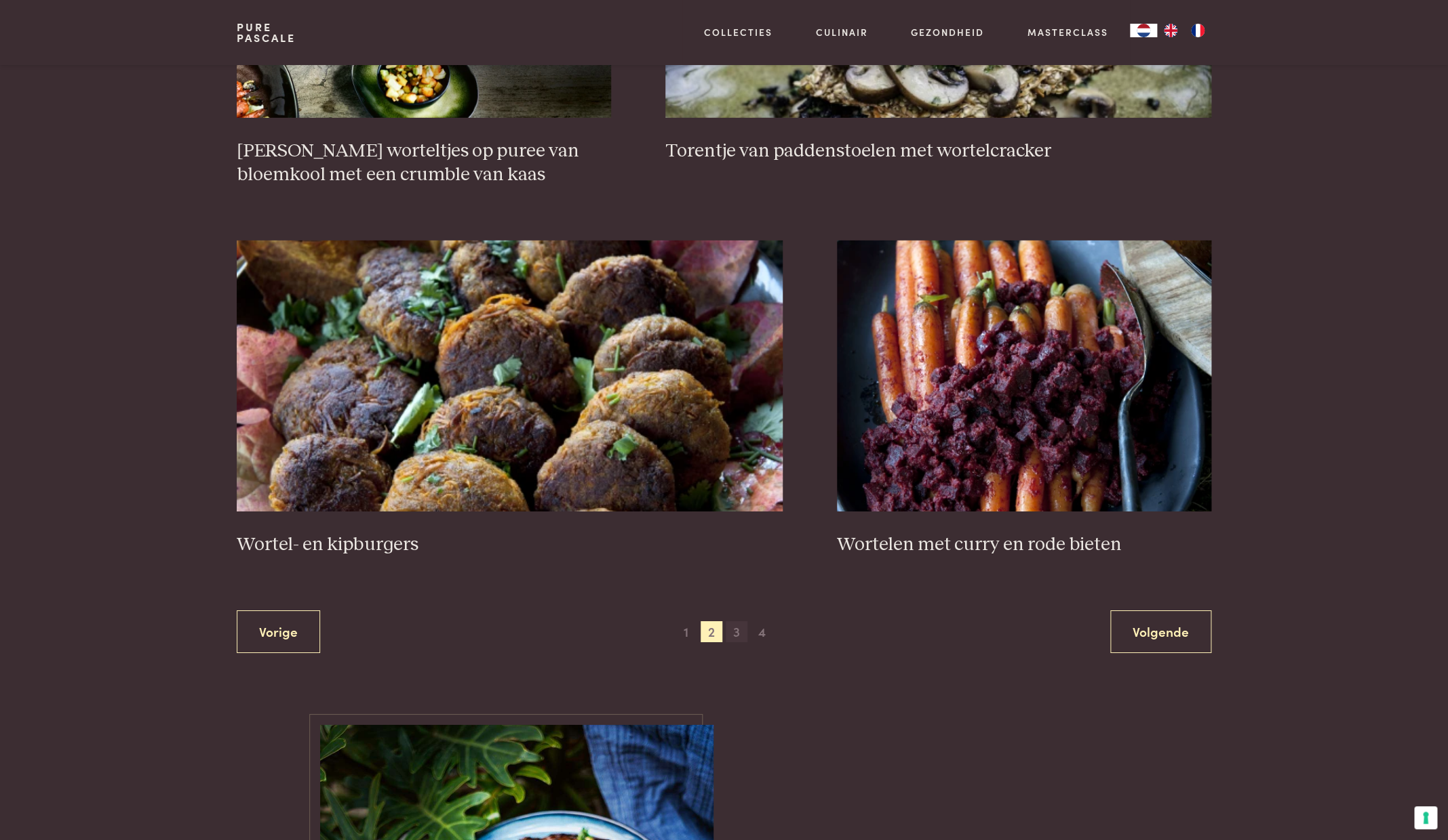
click at [740, 632] on span "3" at bounding box center [736, 632] width 22 height 22
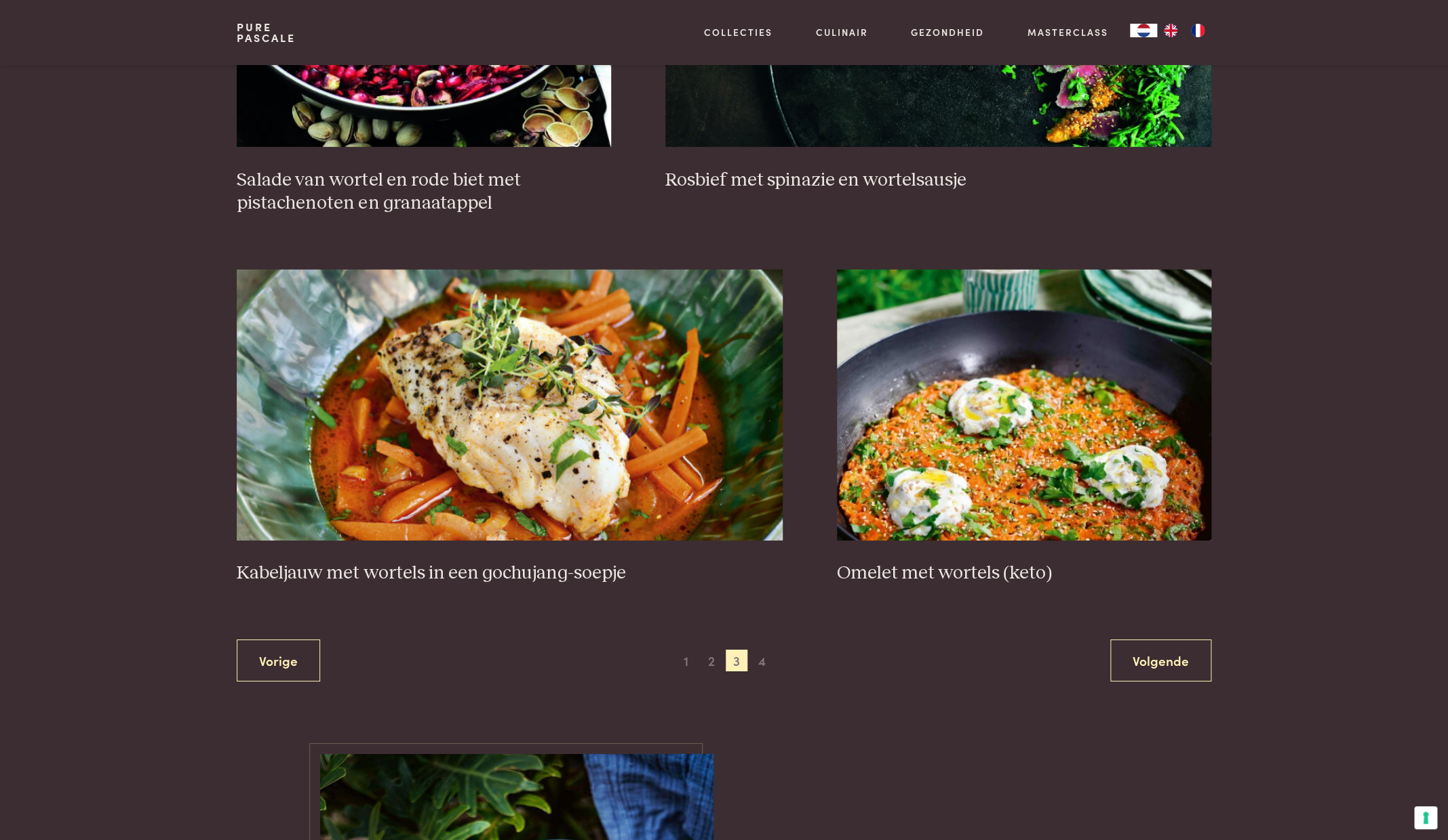
scroll to position [2261, 0]
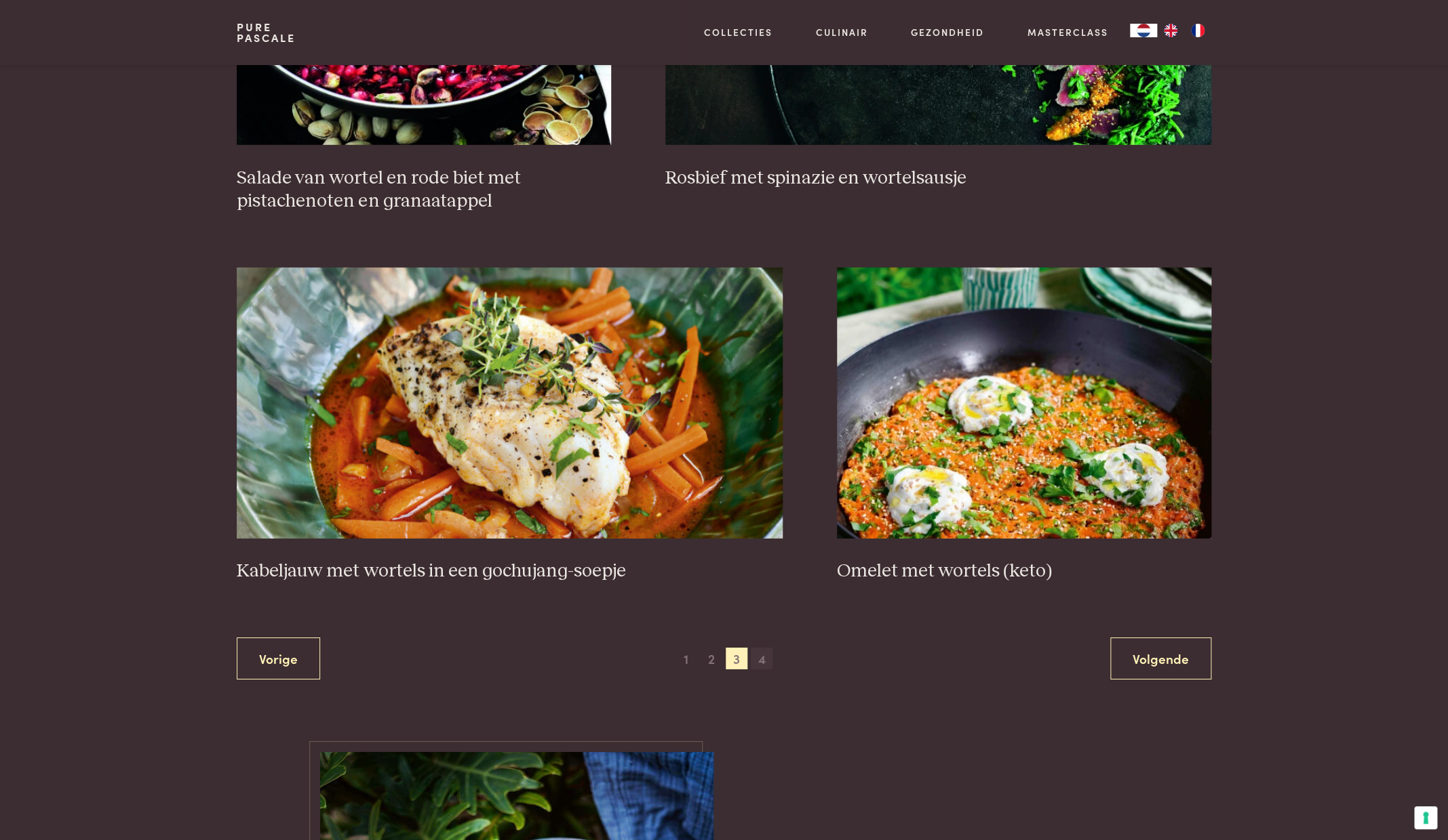
click at [764, 659] on span "4" at bounding box center [762, 659] width 22 height 22
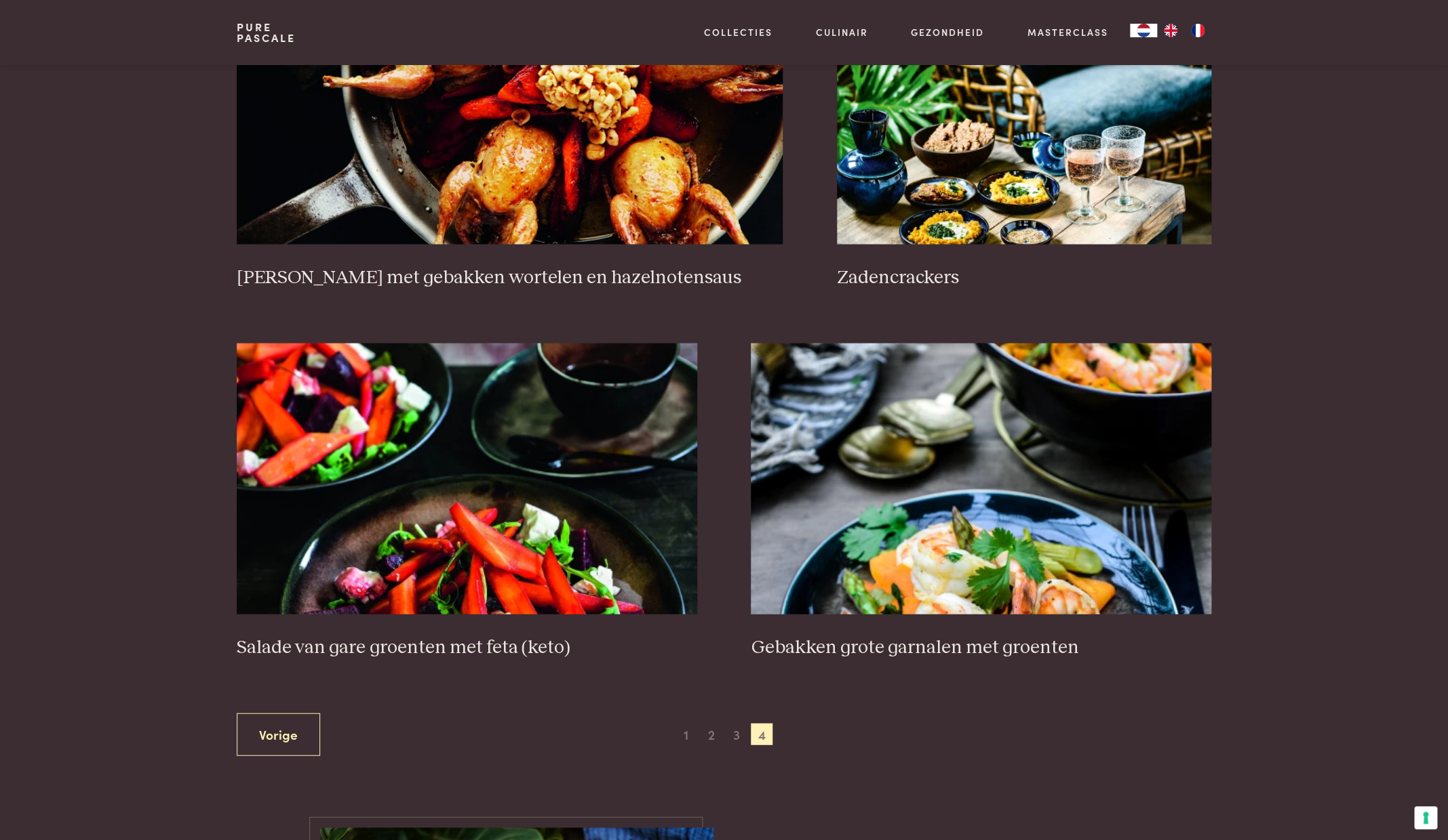
scroll to position [1423, 0]
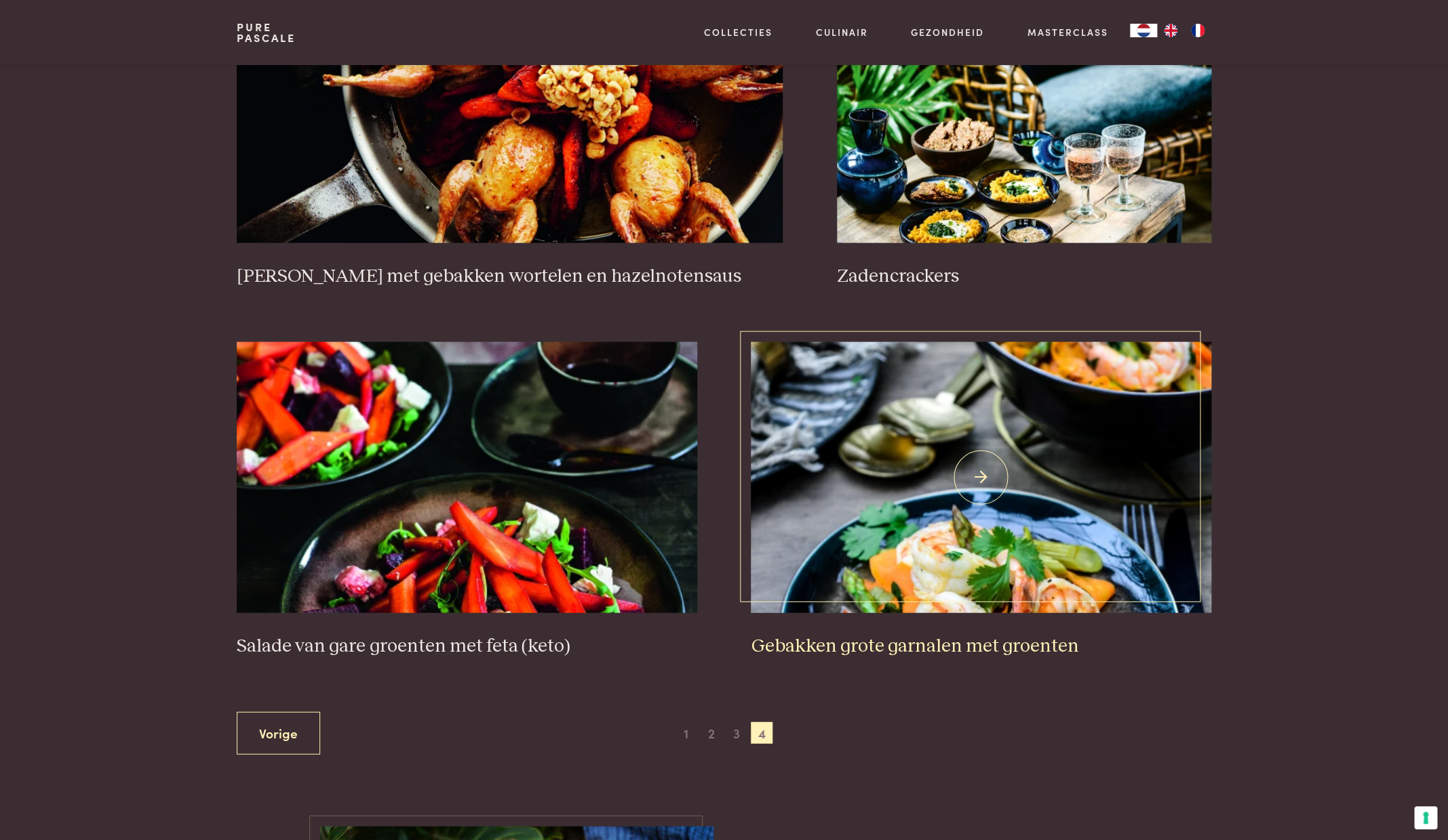
click at [999, 516] on img at bounding box center [981, 476] width 460 height 271
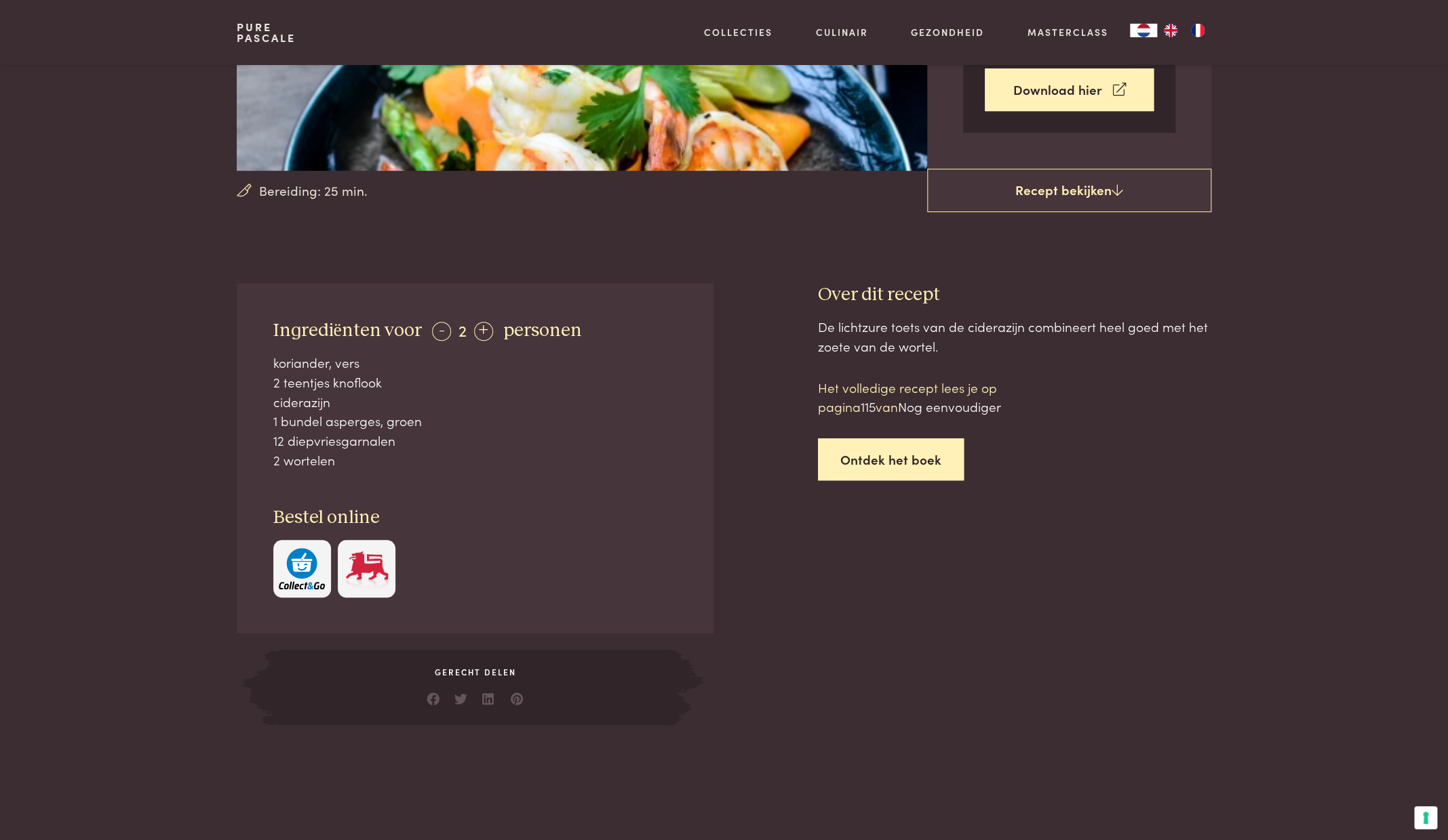
click at [899, 462] on link "Ontdek het boek" at bounding box center [890, 459] width 145 height 43
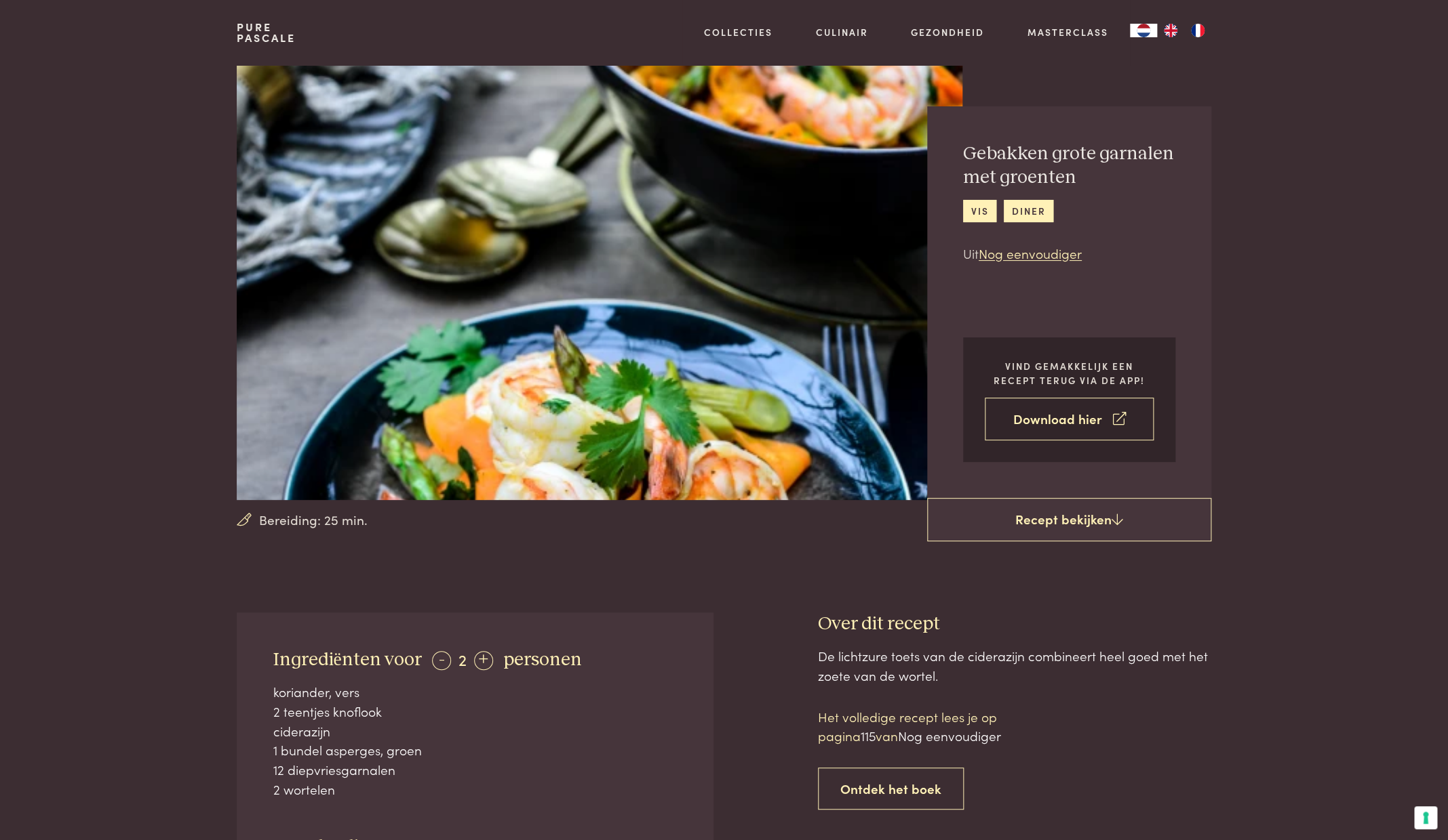
click at [1030, 421] on link "Download hier" at bounding box center [1070, 419] width 169 height 43
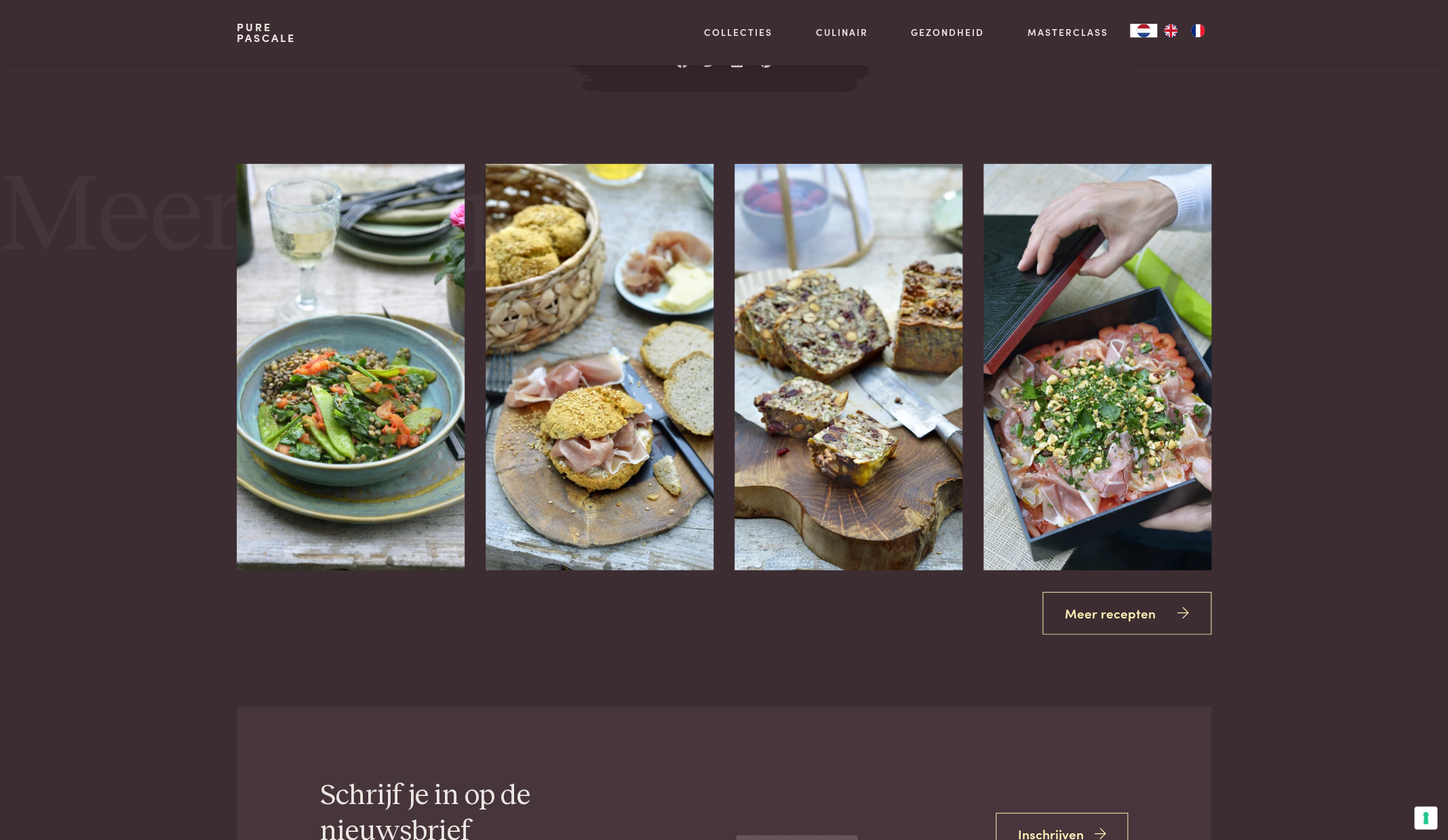
scroll to position [1653, 0]
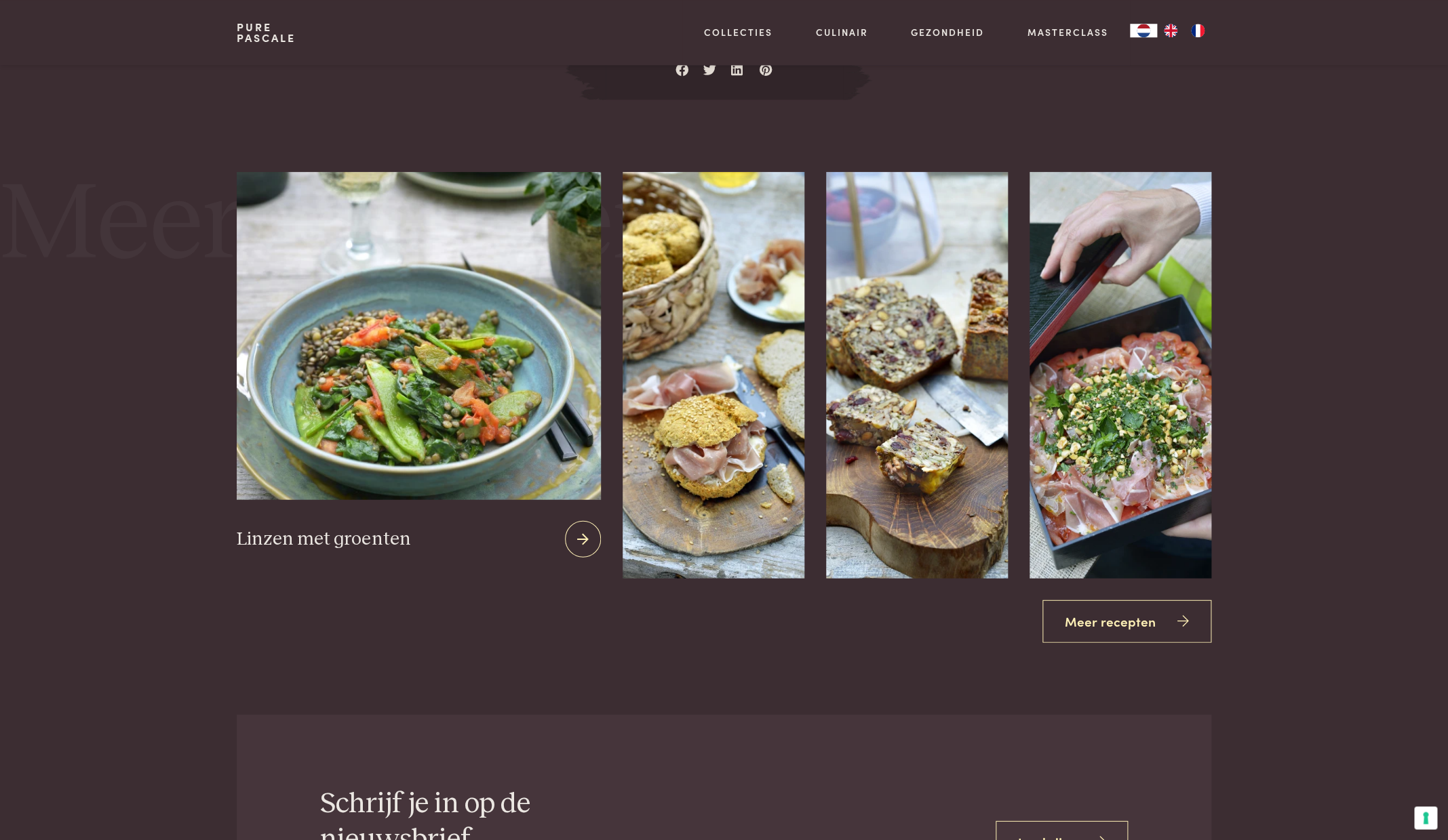
click at [424, 372] on img at bounding box center [418, 334] width 363 height 327
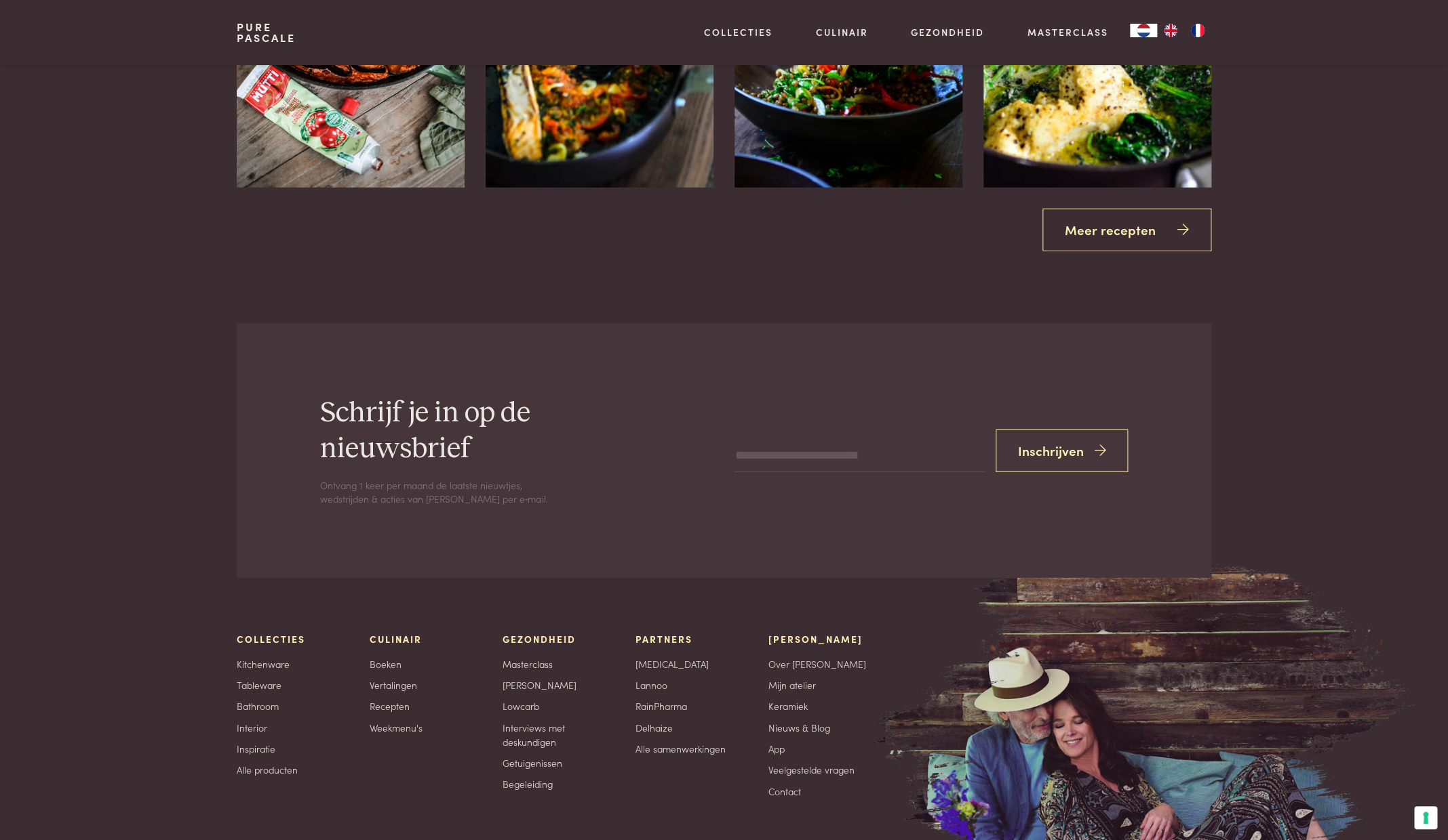
scroll to position [2053, 0]
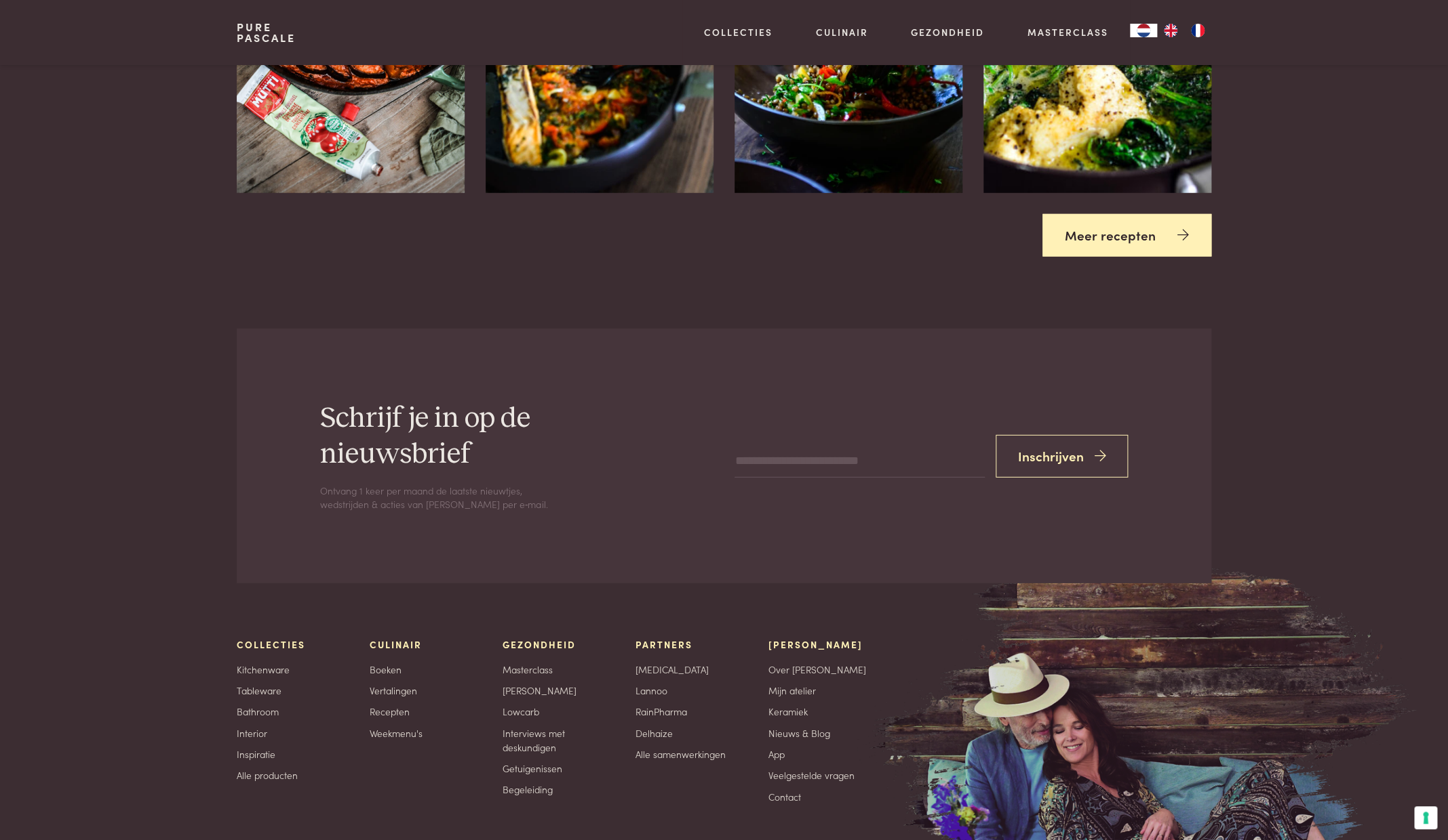
click at [1139, 226] on link "Meer recepten" at bounding box center [1127, 235] width 169 height 43
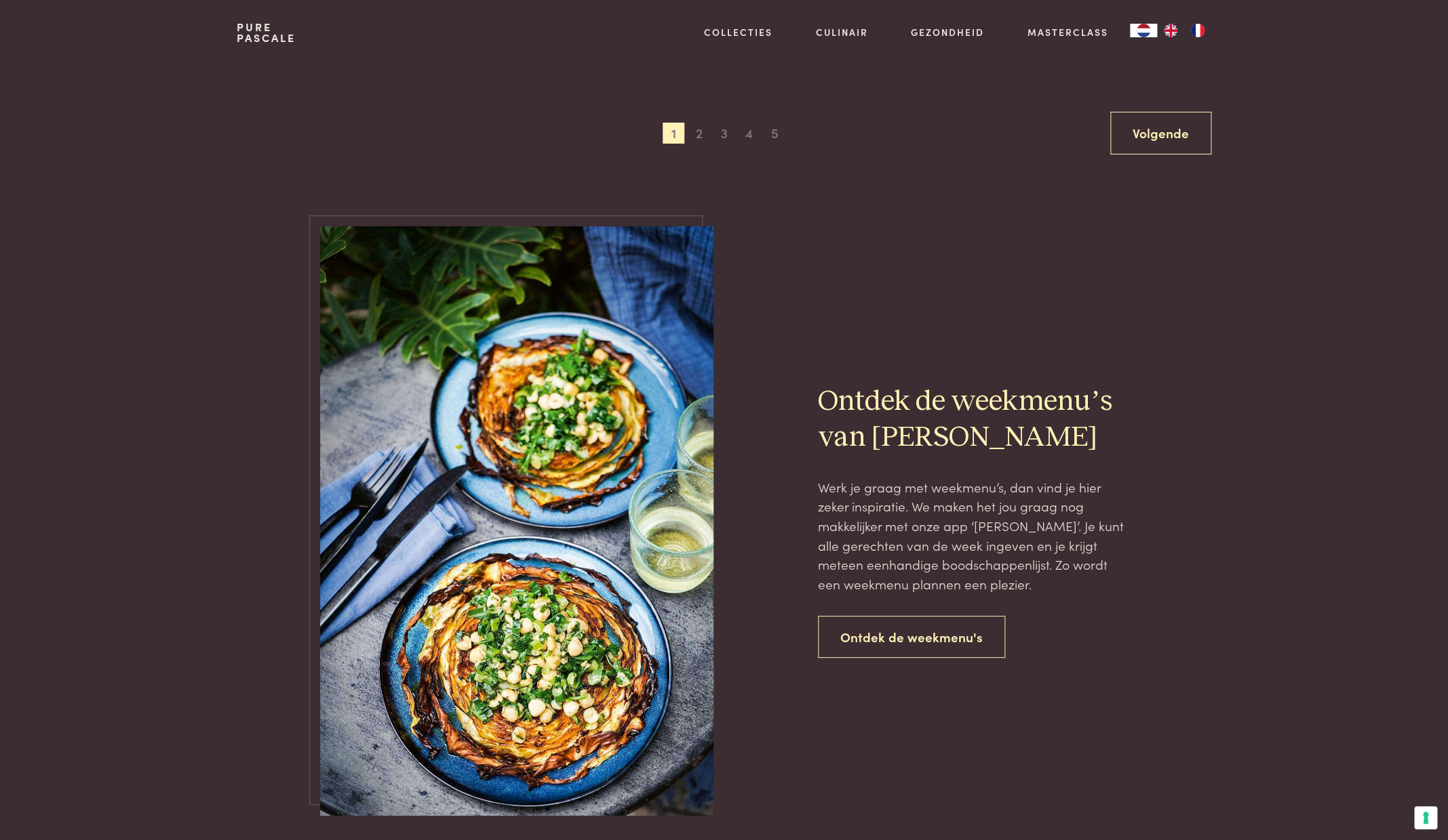
scroll to position [2764, 0]
